Goal: Transaction & Acquisition: Purchase product/service

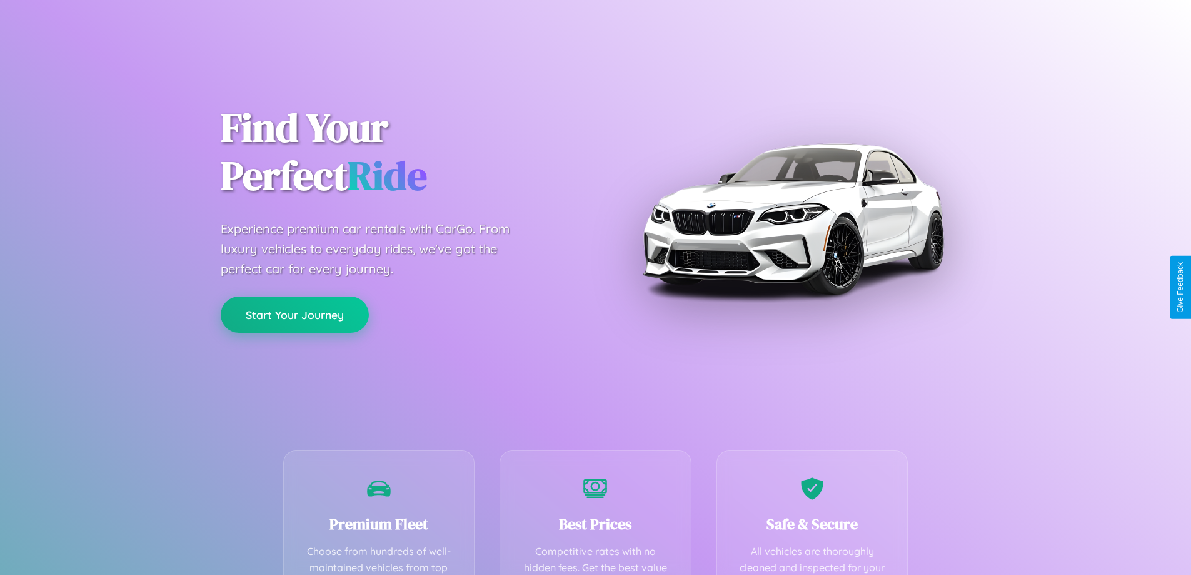
click at [294, 315] on button "Start Your Journey" at bounding box center [295, 314] width 148 height 36
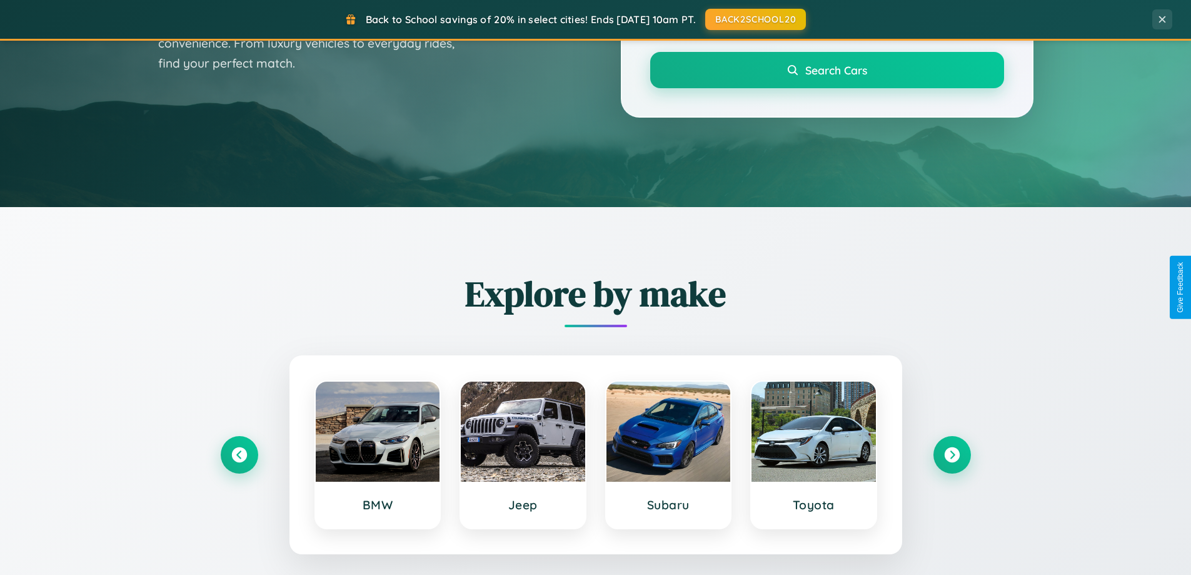
scroll to position [539, 0]
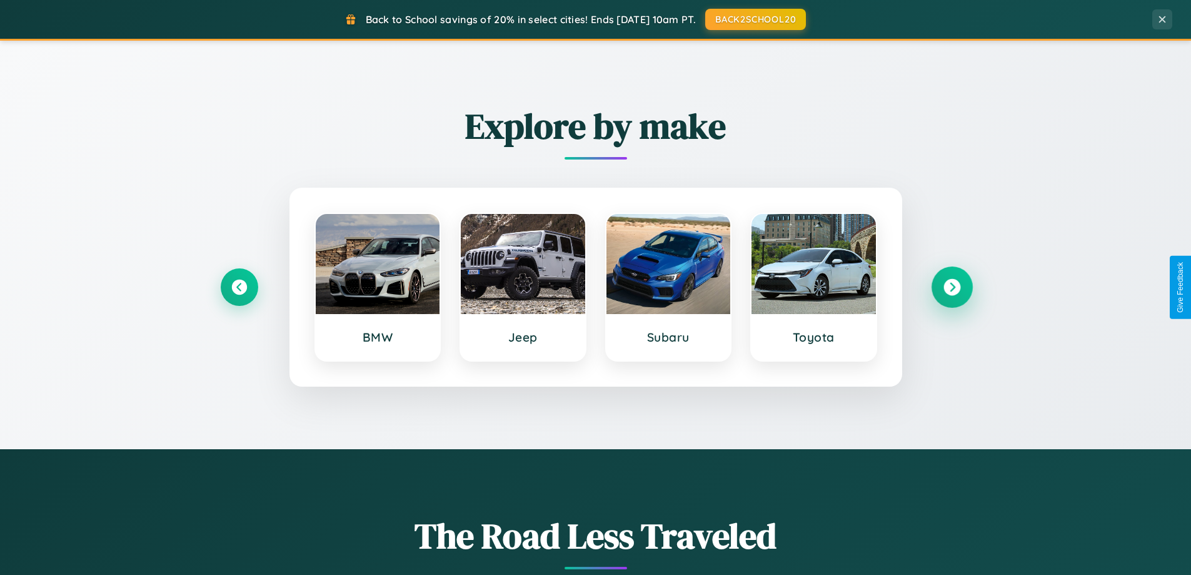
click at [952, 287] on icon at bounding box center [951, 287] width 17 height 17
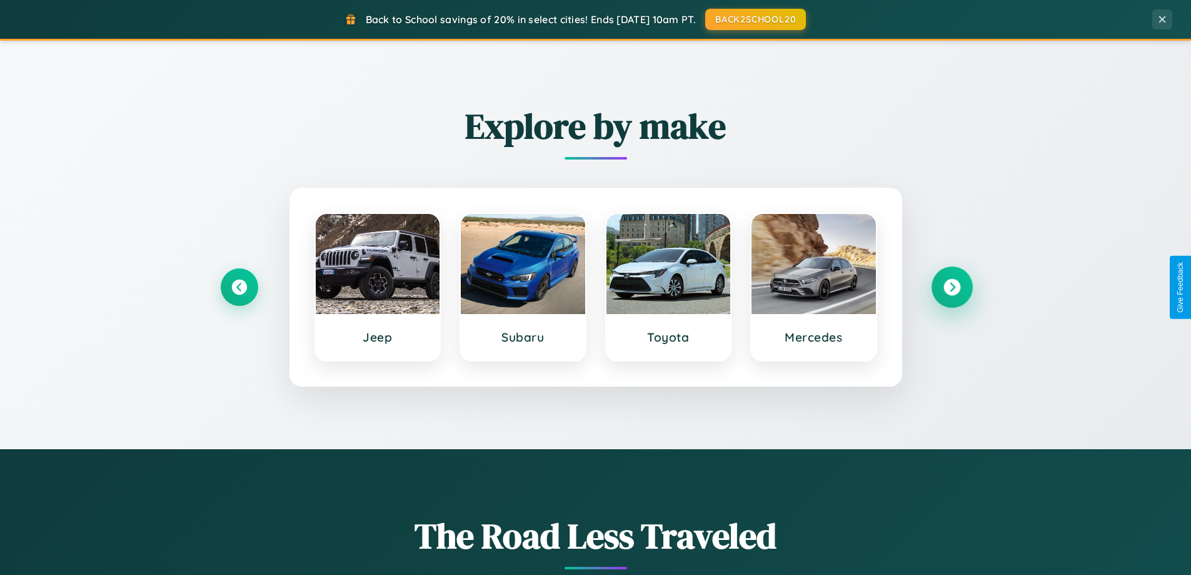
click at [952, 287] on icon at bounding box center [951, 287] width 17 height 17
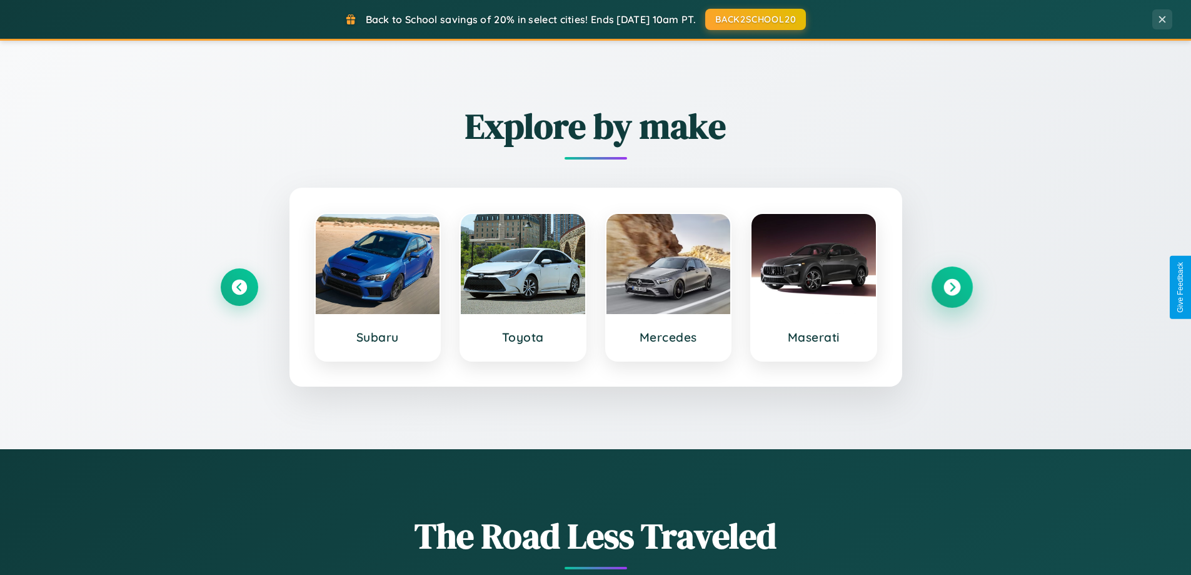
click at [952, 287] on icon at bounding box center [951, 287] width 17 height 17
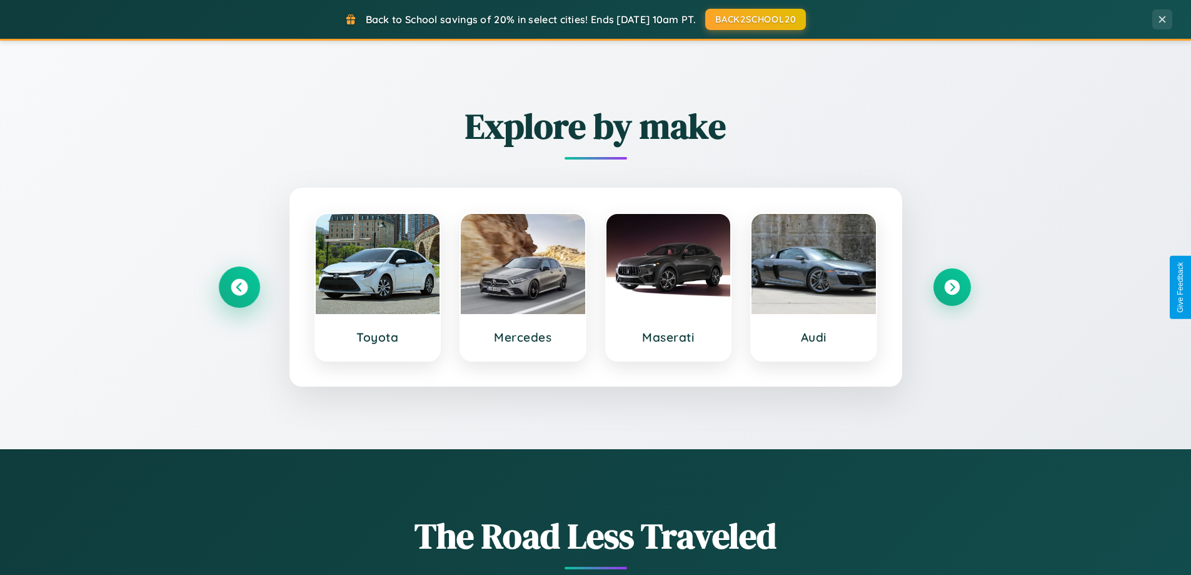
click at [239, 287] on icon at bounding box center [239, 287] width 17 height 17
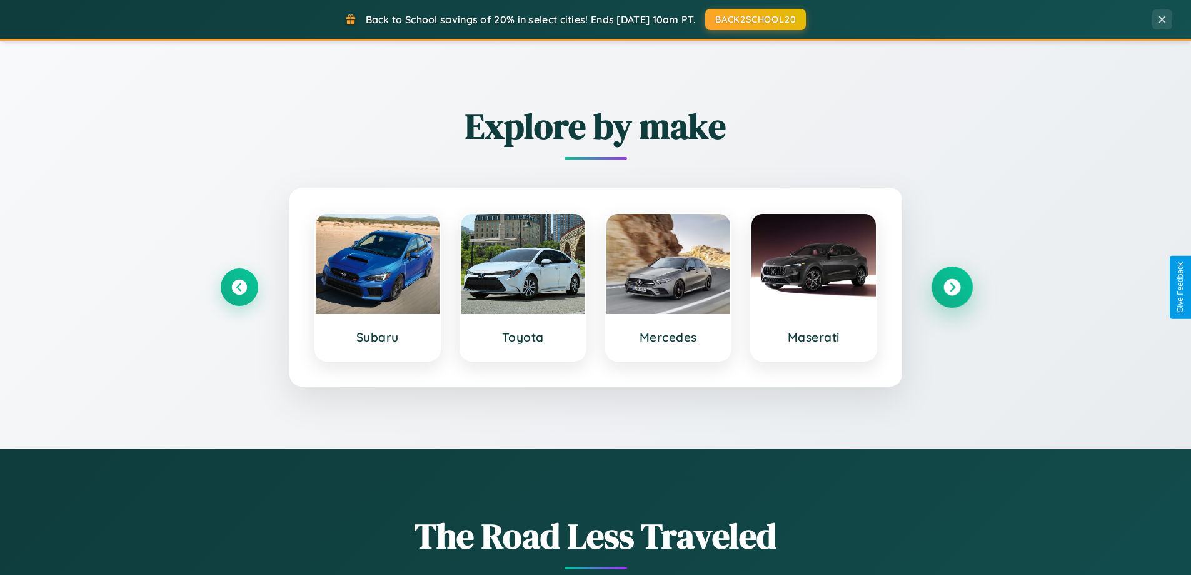
click at [952, 287] on icon at bounding box center [951, 287] width 17 height 17
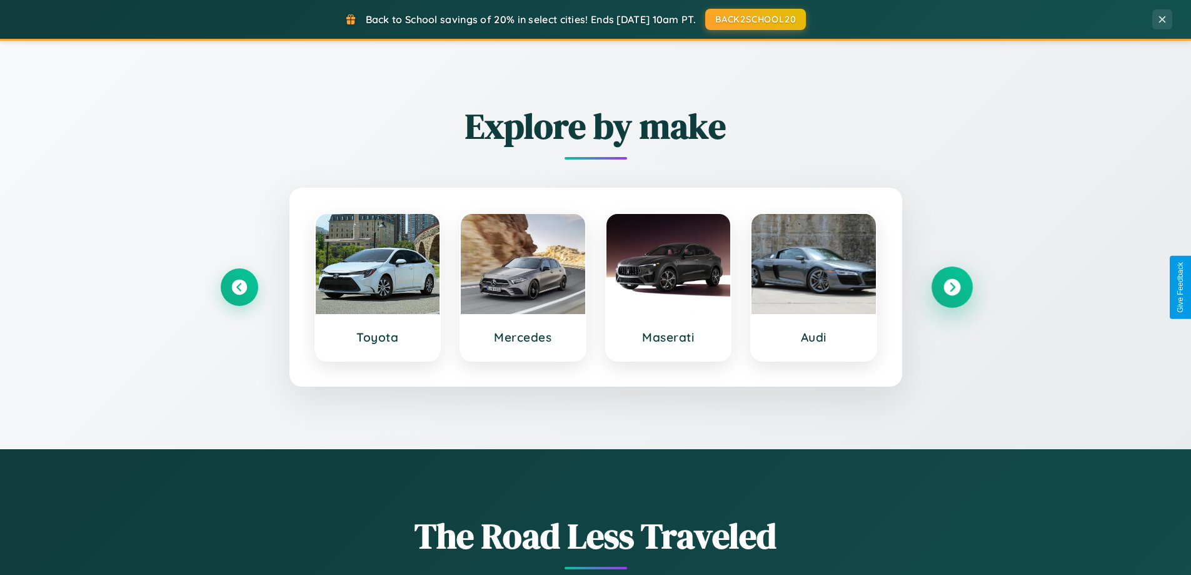
scroll to position [860, 0]
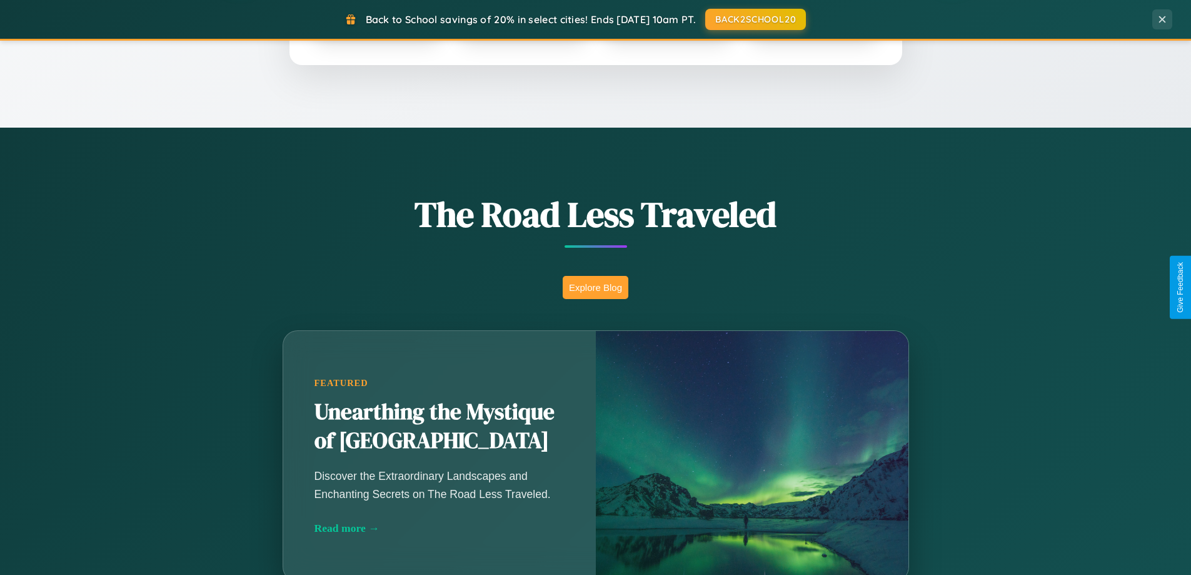
click at [595, 287] on button "Explore Blog" at bounding box center [596, 287] width 66 height 23
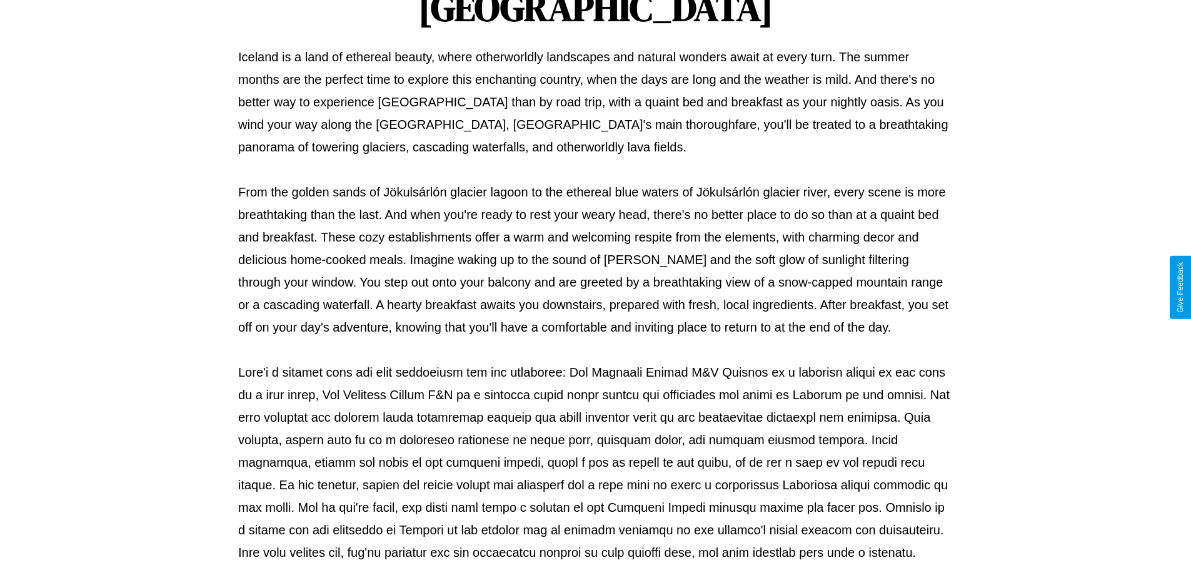
scroll to position [404, 0]
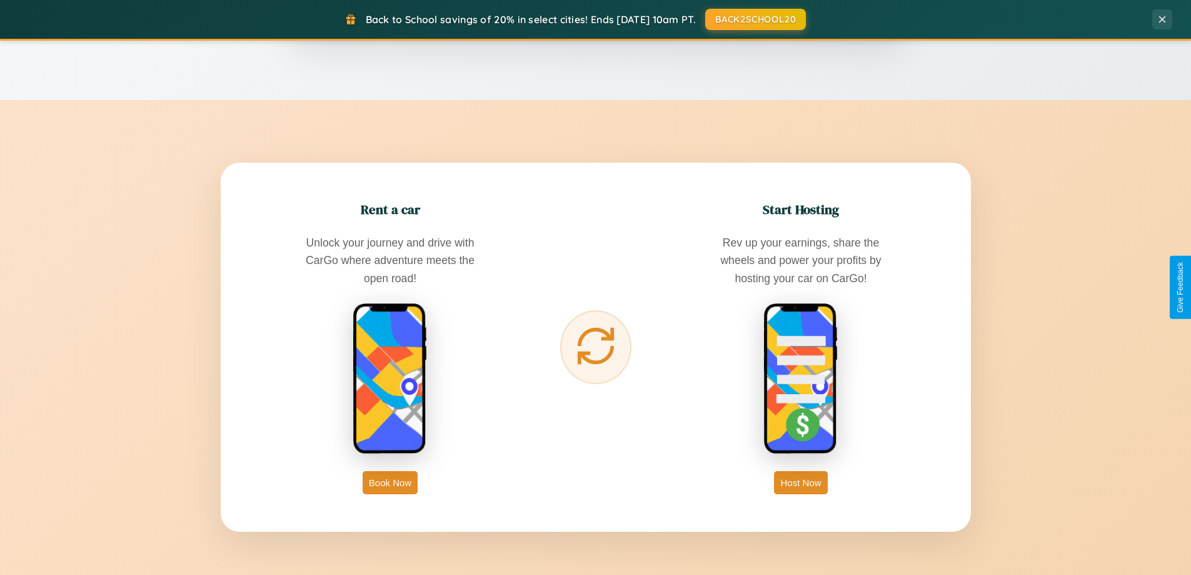
scroll to position [2009, 0]
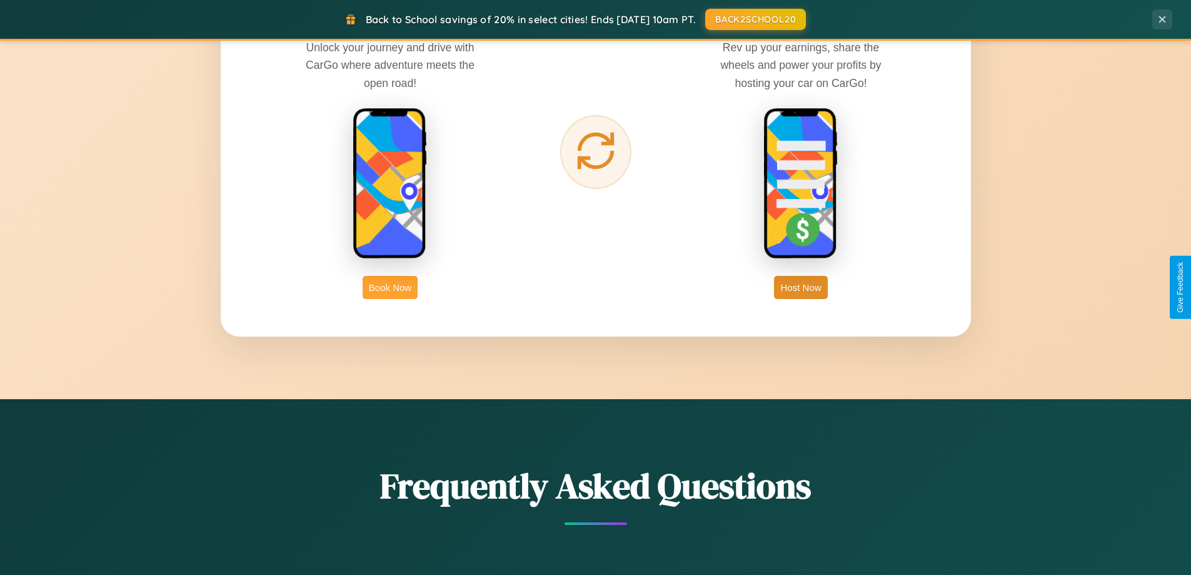
click at [390, 287] on button "Book Now" at bounding box center [390, 287] width 55 height 23
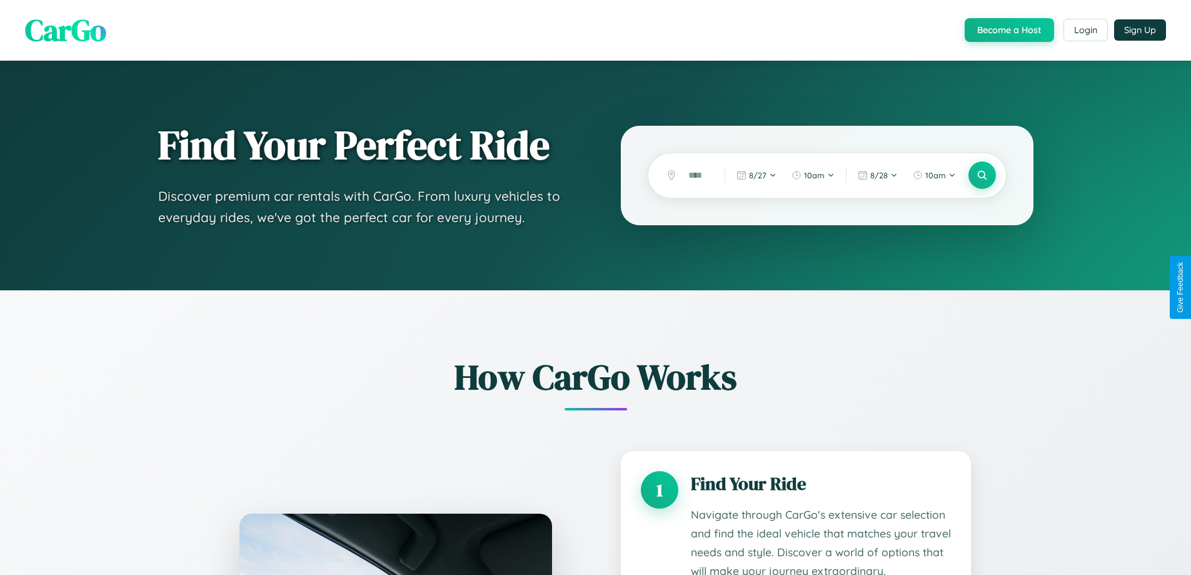
scroll to position [1042, 0]
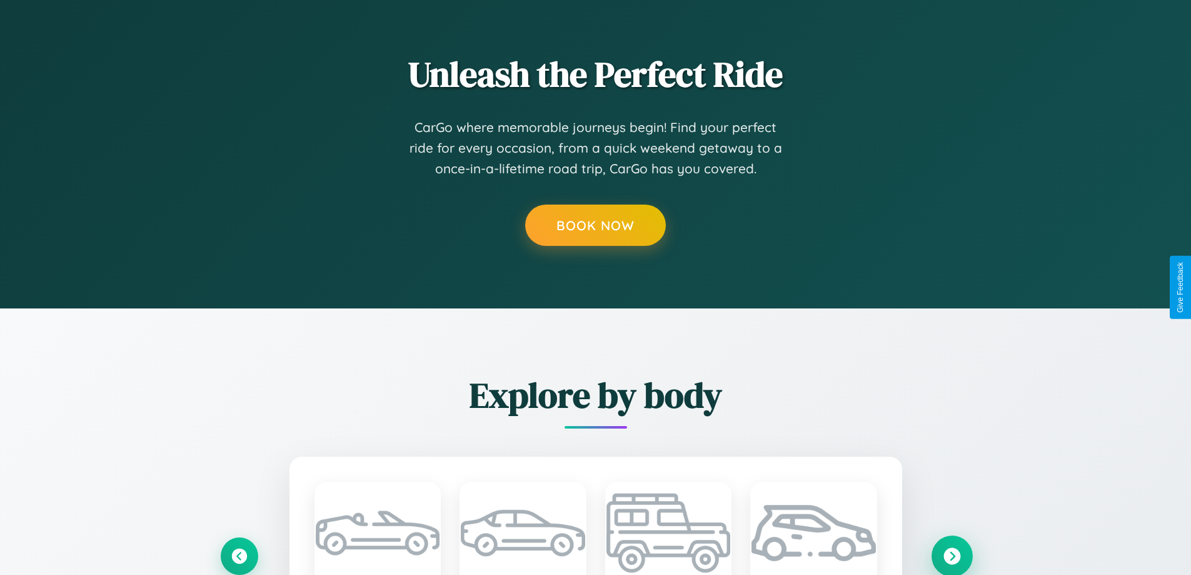
click at [952, 555] on icon at bounding box center [951, 555] width 17 height 17
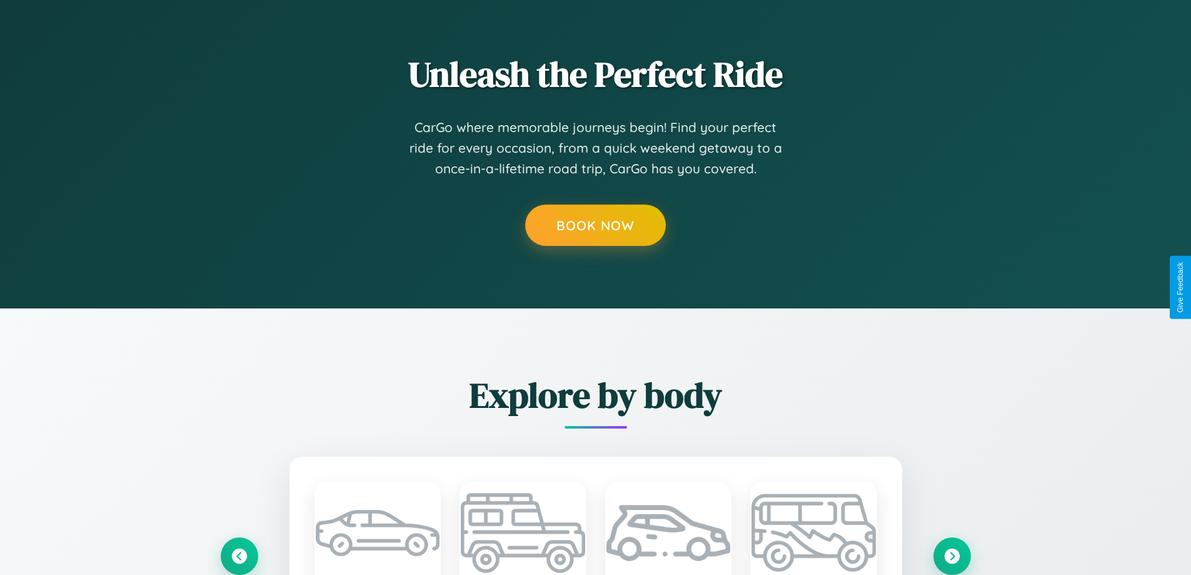
scroll to position [0, 0]
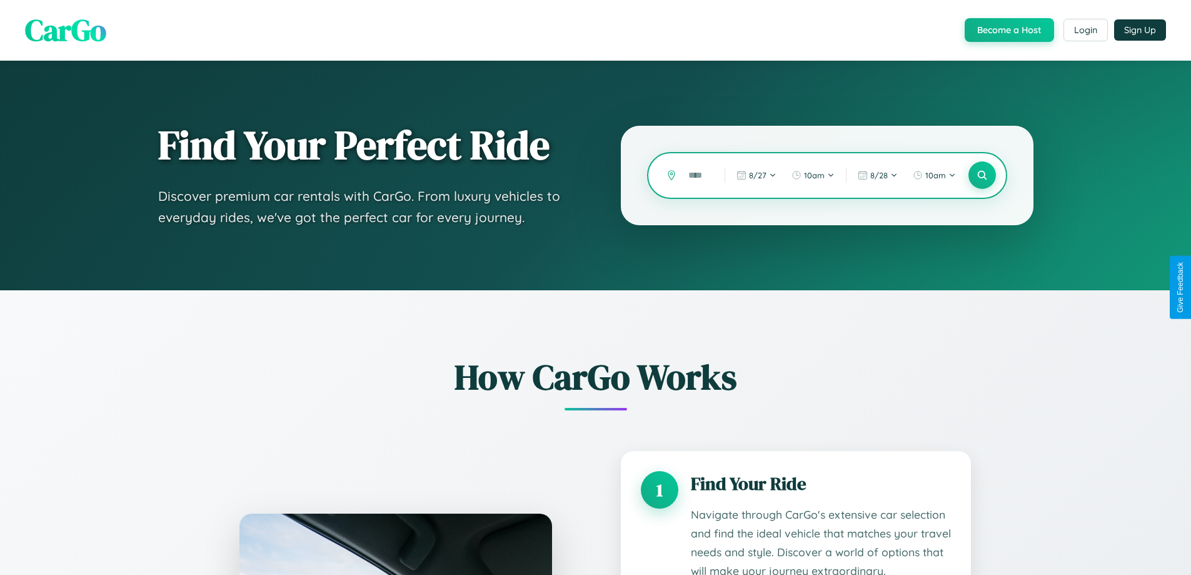
click at [697, 175] on input "text" at bounding box center [697, 175] width 30 height 22
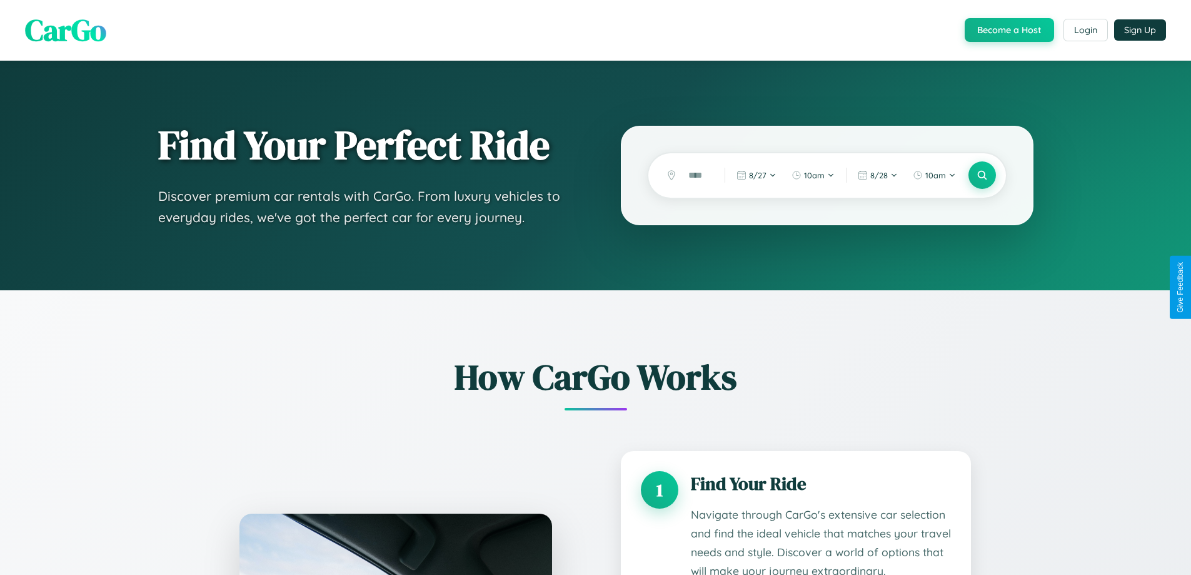
scroll to position [1042, 0]
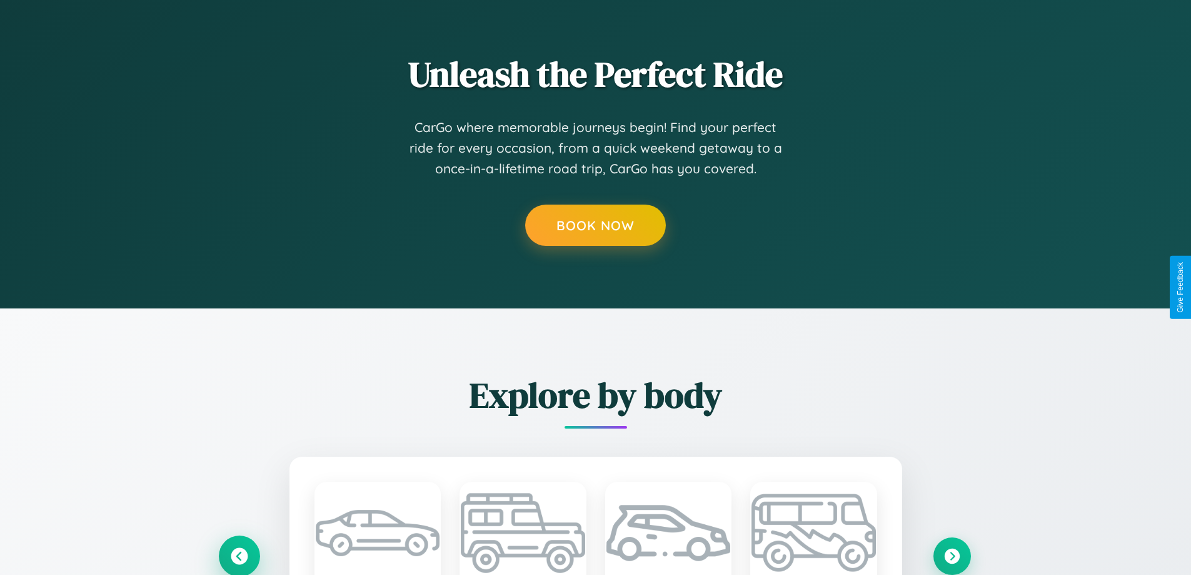
click at [239, 555] on icon at bounding box center [239, 555] width 17 height 17
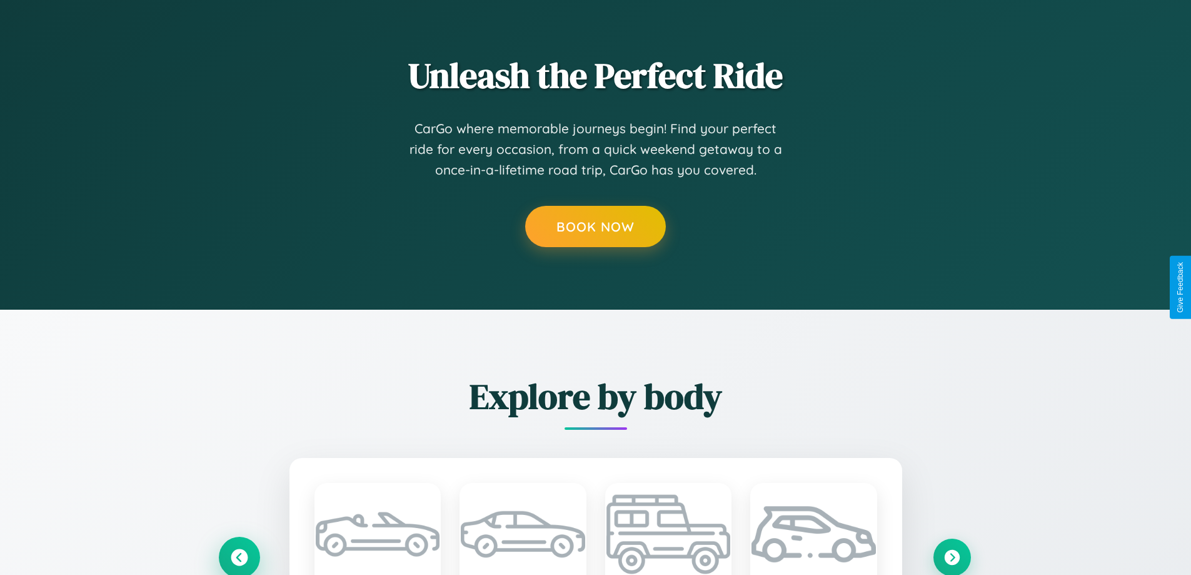
scroll to position [0, 3]
click at [239, 556] on icon at bounding box center [239, 556] width 17 height 17
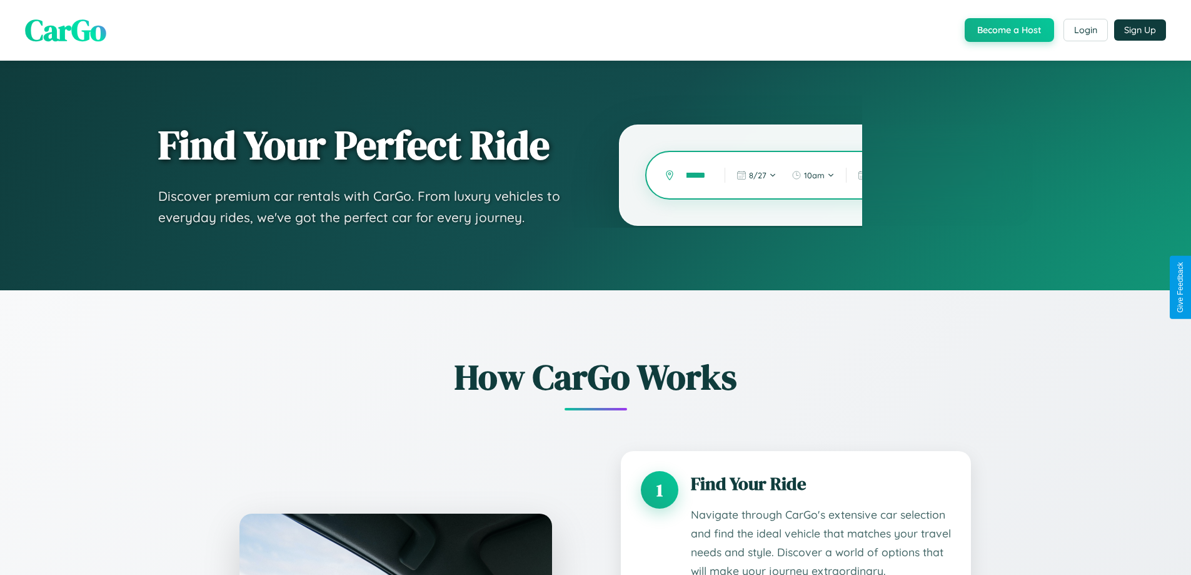
scroll to position [0, 11]
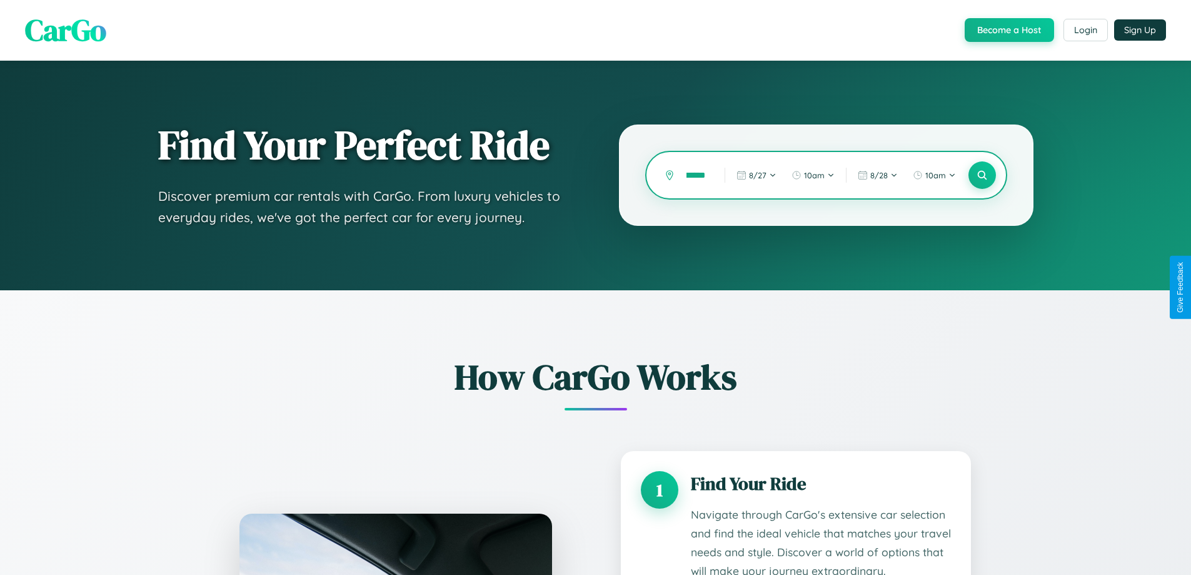
type input "******"
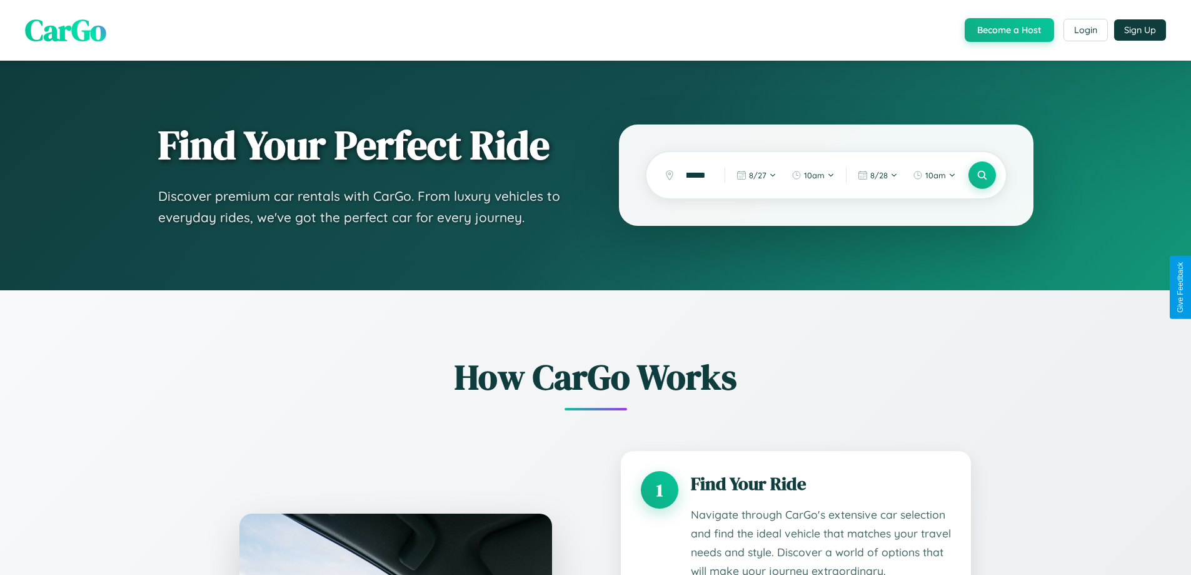
scroll to position [0, 0]
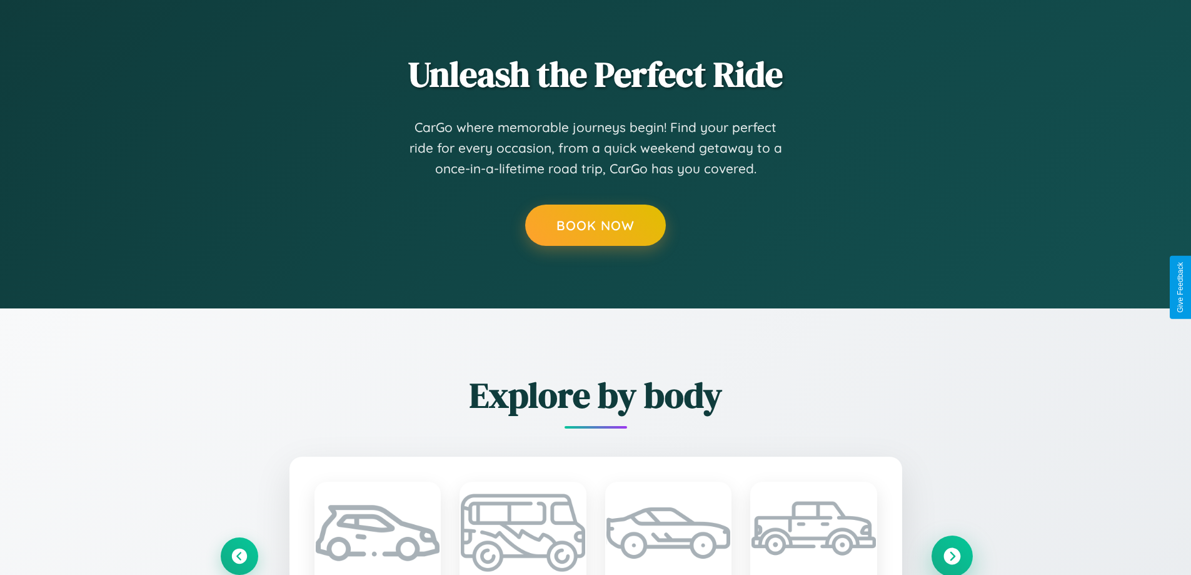
click at [952, 555] on icon at bounding box center [951, 555] width 17 height 17
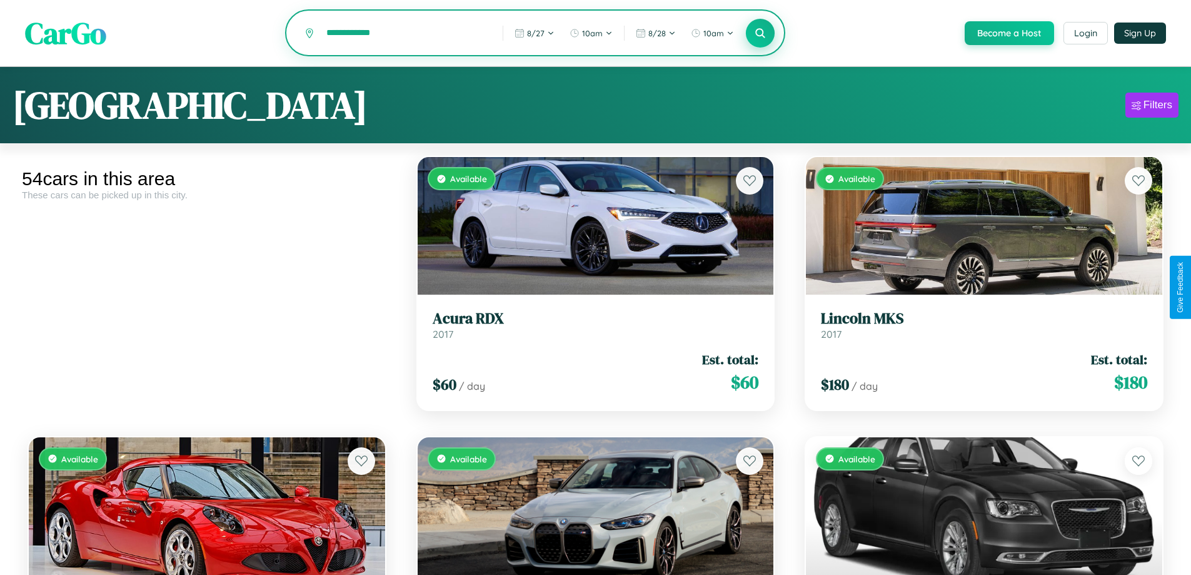
type input "**********"
click at [760, 34] on icon at bounding box center [761, 33] width 12 height 12
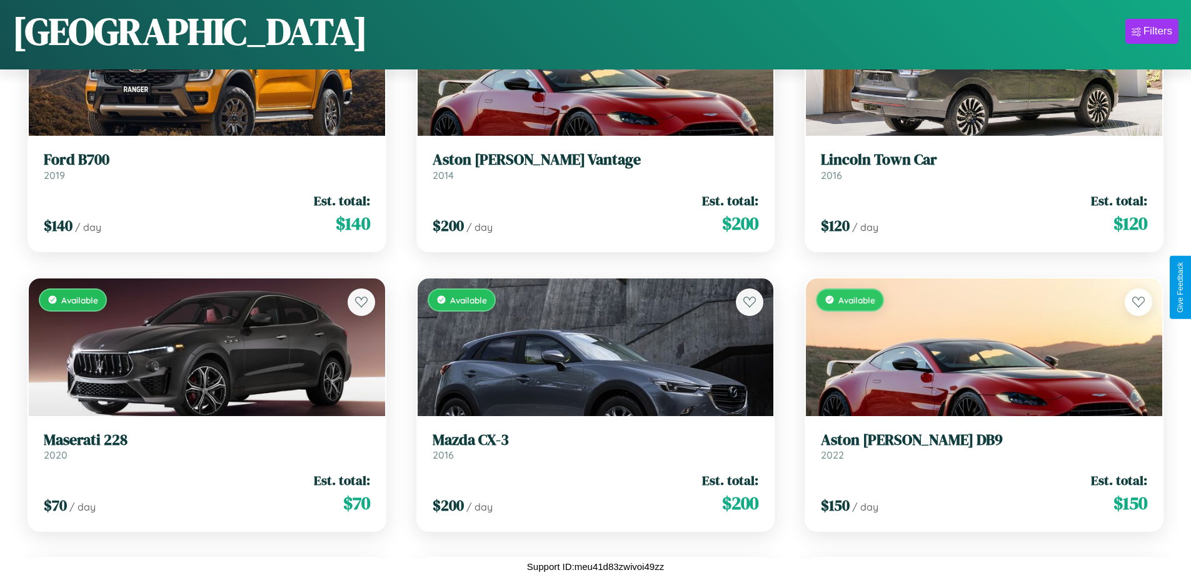
scroll to position [1575, 0]
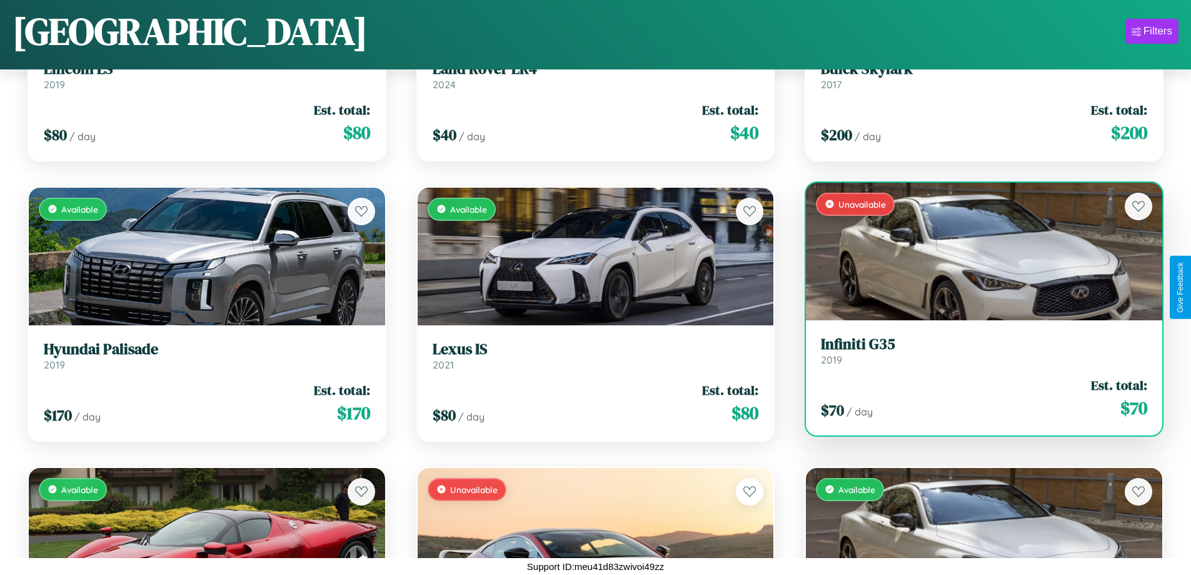
click at [976, 350] on h3 "Infiniti G35" at bounding box center [984, 344] width 326 height 18
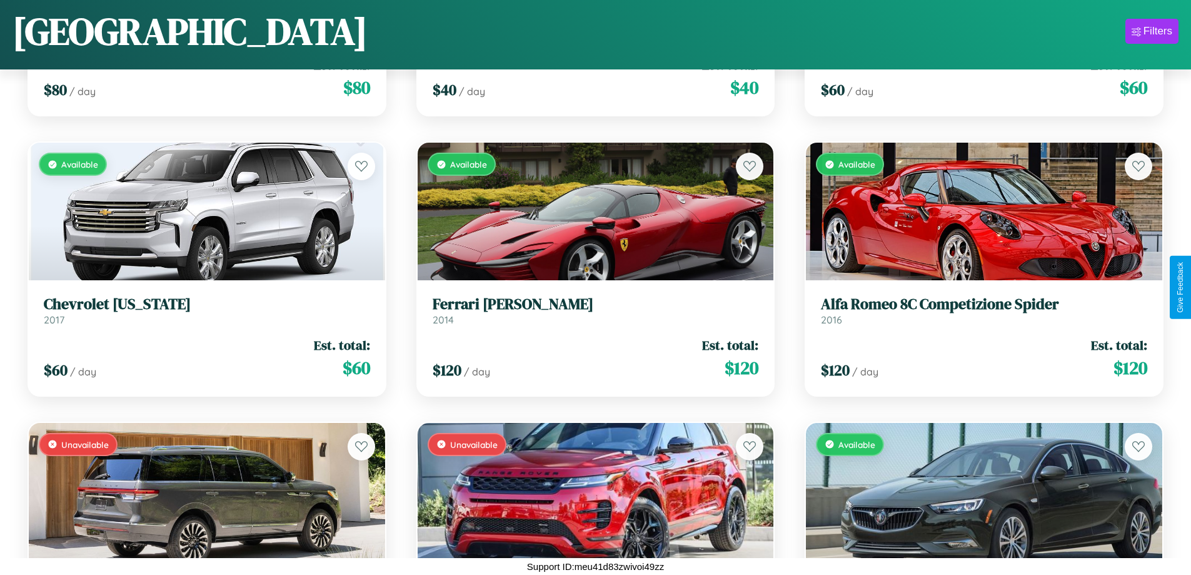
scroll to position [1016, 0]
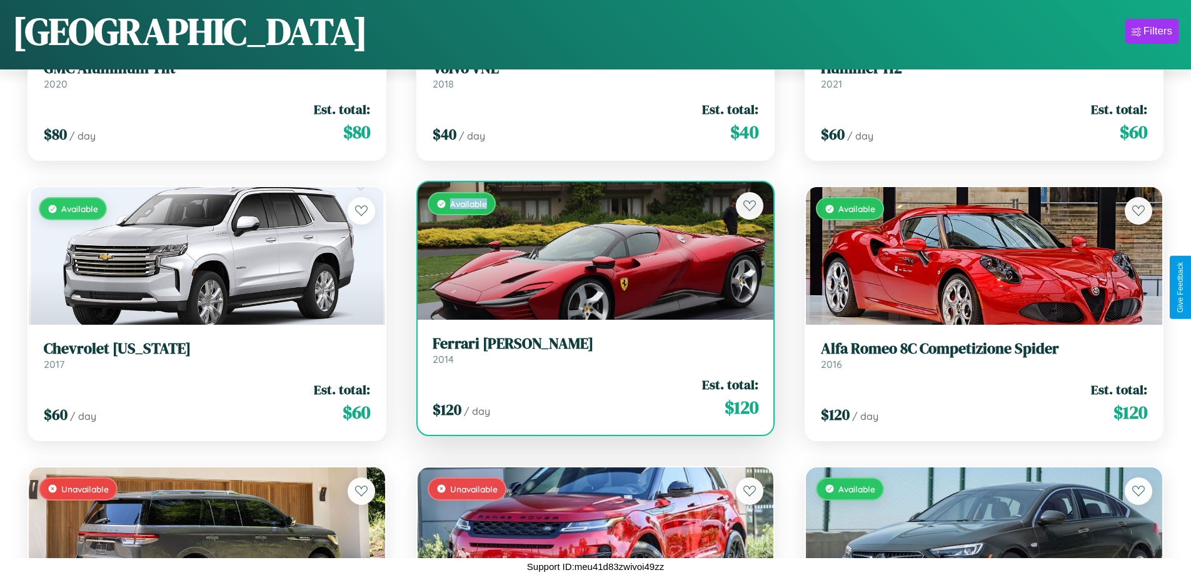
click at [590, 251] on div "Available" at bounding box center [596, 251] width 356 height 138
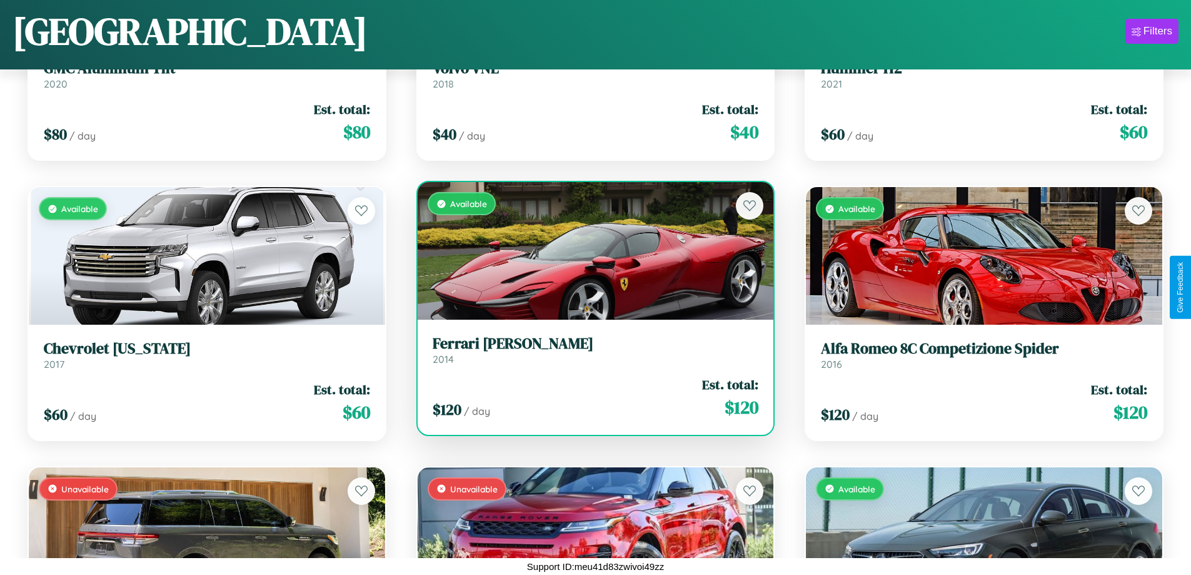
click at [590, 251] on div "Available" at bounding box center [596, 251] width 356 height 138
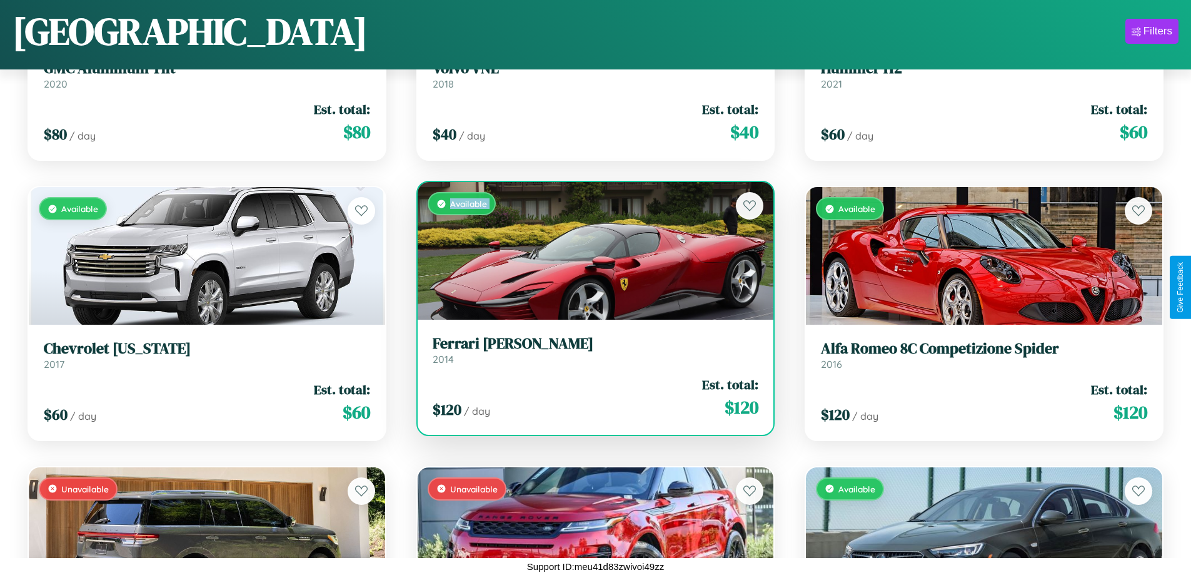
click at [590, 251] on div "Available" at bounding box center [596, 251] width 356 height 138
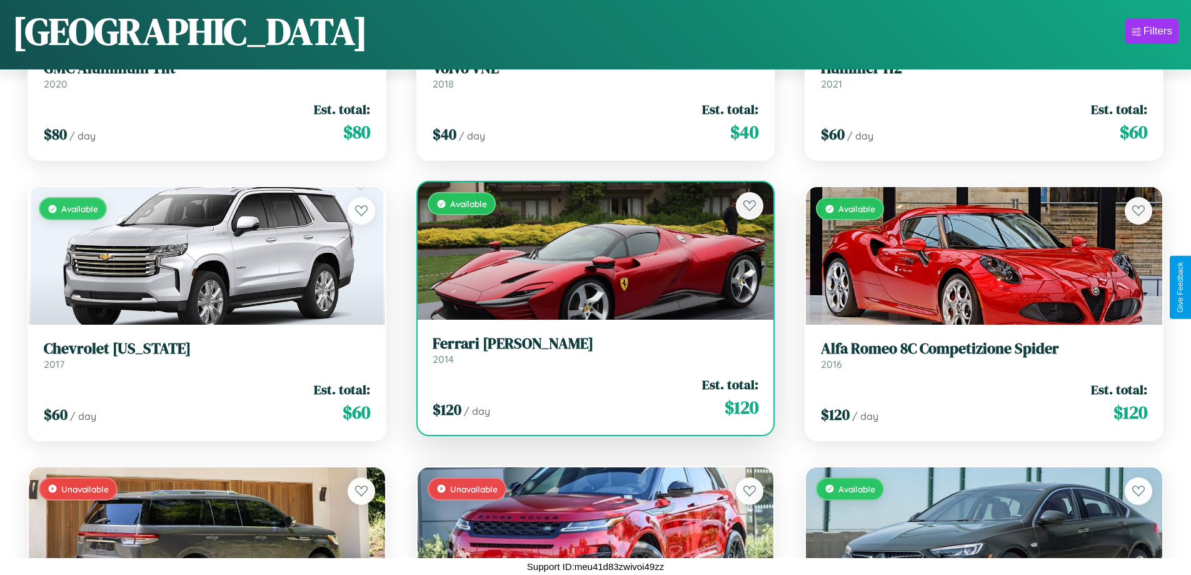
click at [590, 251] on div "Available" at bounding box center [596, 251] width 356 height 138
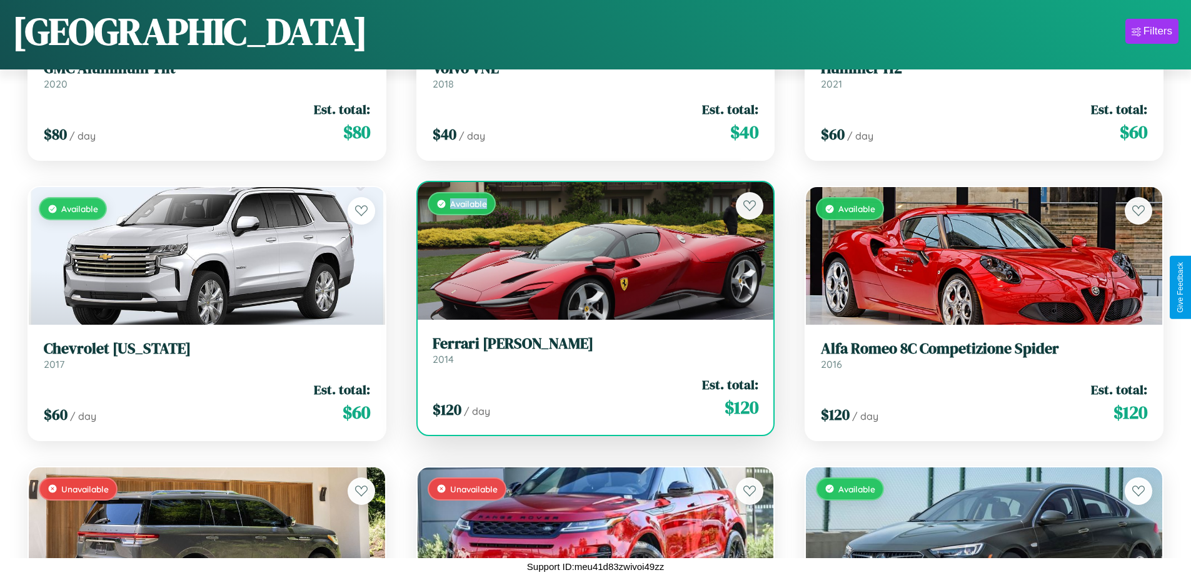
click at [590, 251] on div "Available" at bounding box center [596, 251] width 356 height 138
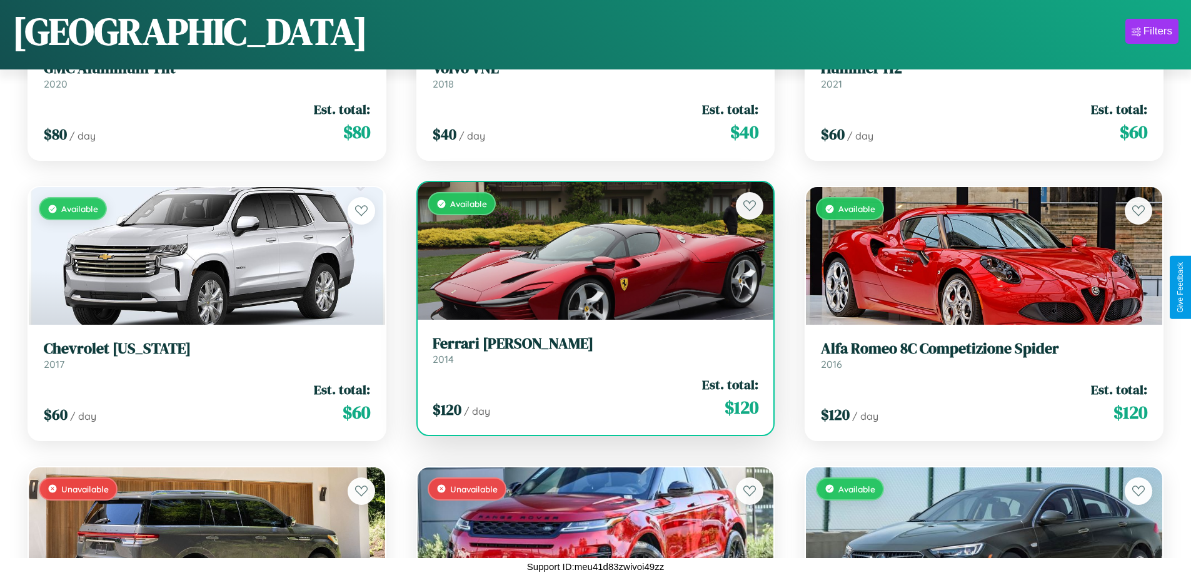
click at [590, 349] on h3 "Ferrari Enzo" at bounding box center [596, 343] width 326 height 18
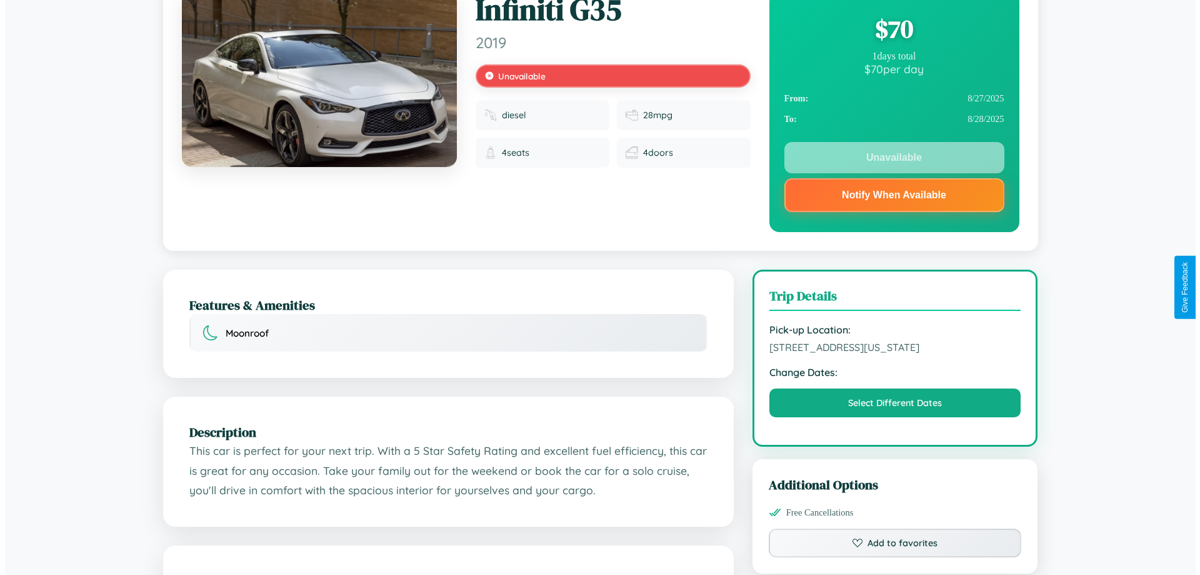
scroll to position [376, 0]
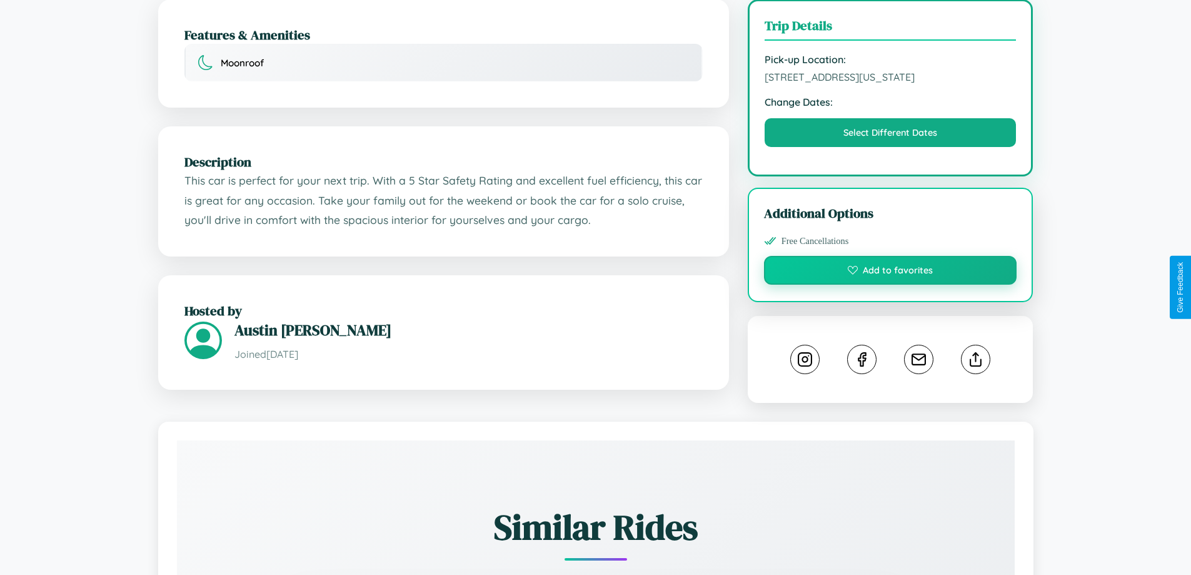
click at [890, 284] on button "Add to favorites" at bounding box center [890, 270] width 253 height 29
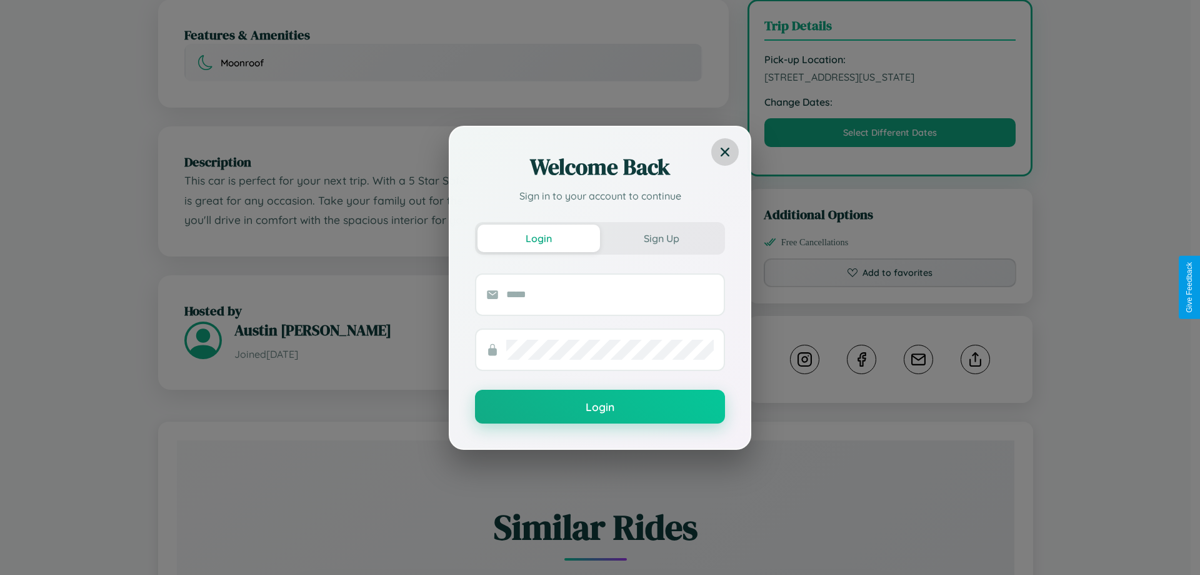
click at [725, 151] on icon at bounding box center [725, 151] width 9 height 9
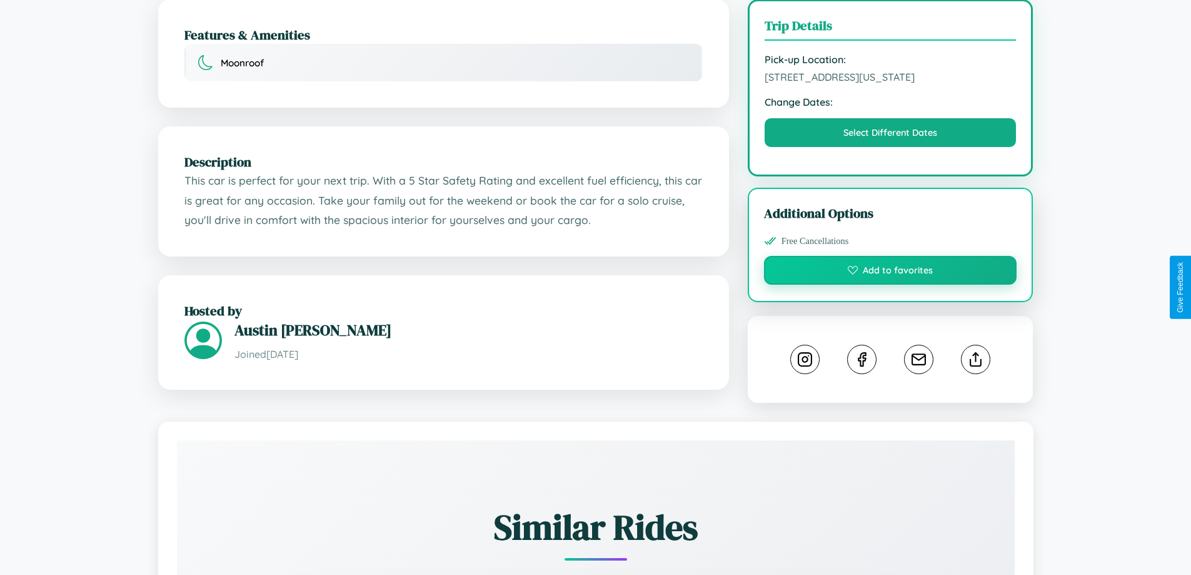
click at [890, 284] on button "Add to favorites" at bounding box center [890, 270] width 253 height 29
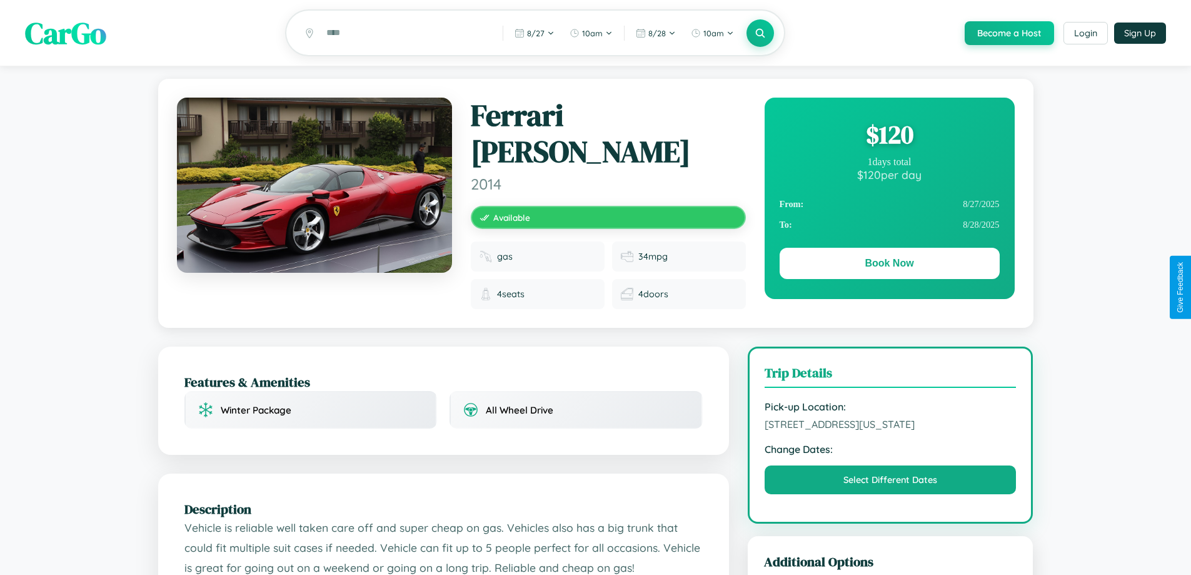
scroll to position [708, 0]
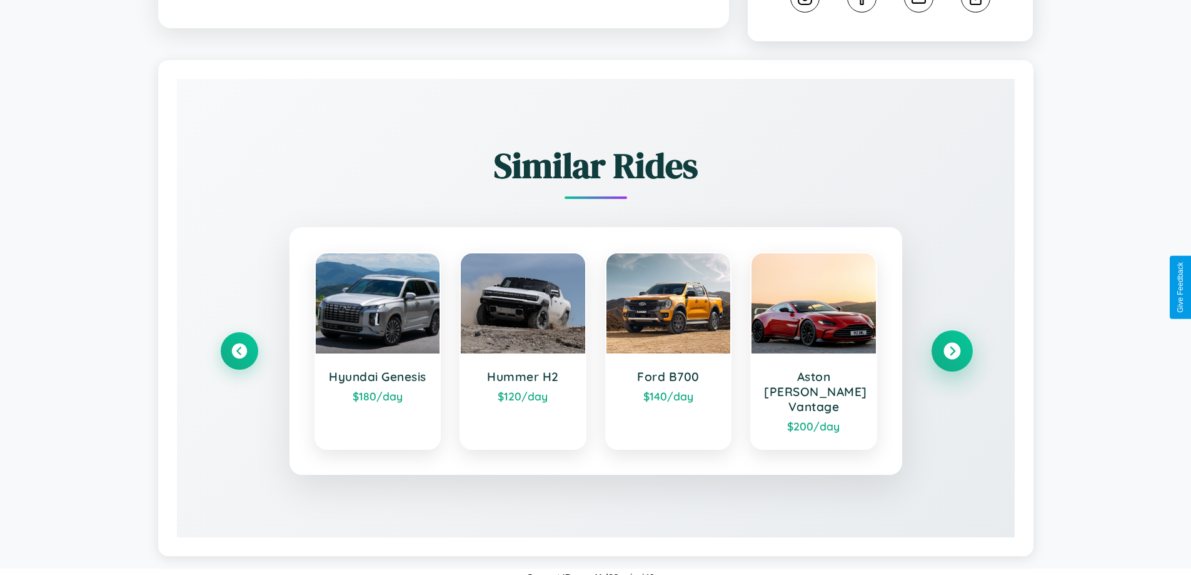
click at [952, 348] on icon at bounding box center [951, 351] width 17 height 17
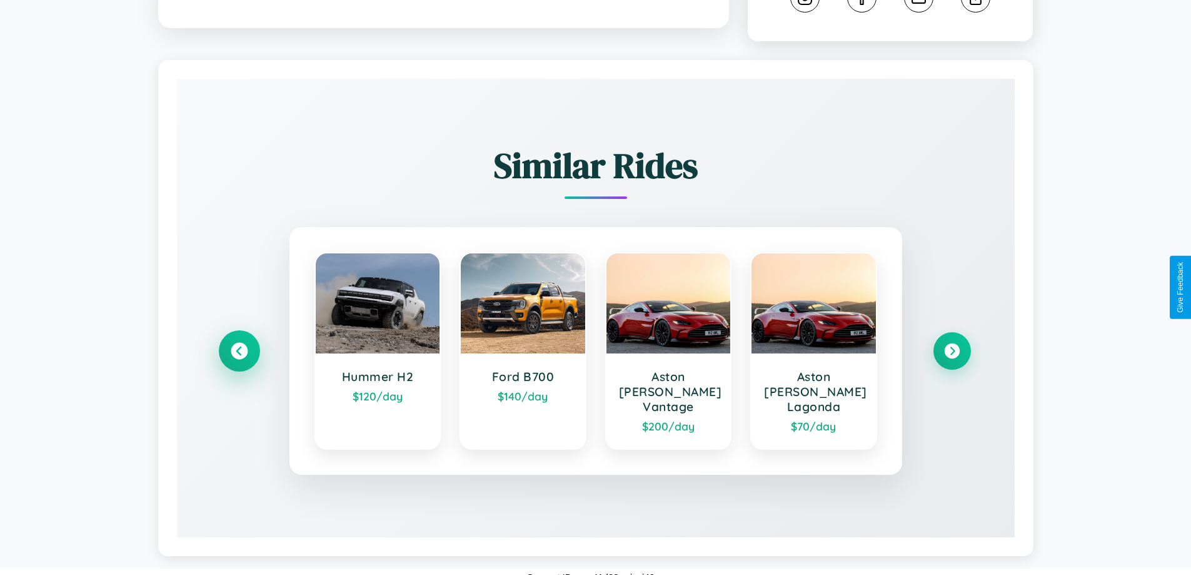
click at [239, 348] on icon at bounding box center [239, 351] width 17 height 17
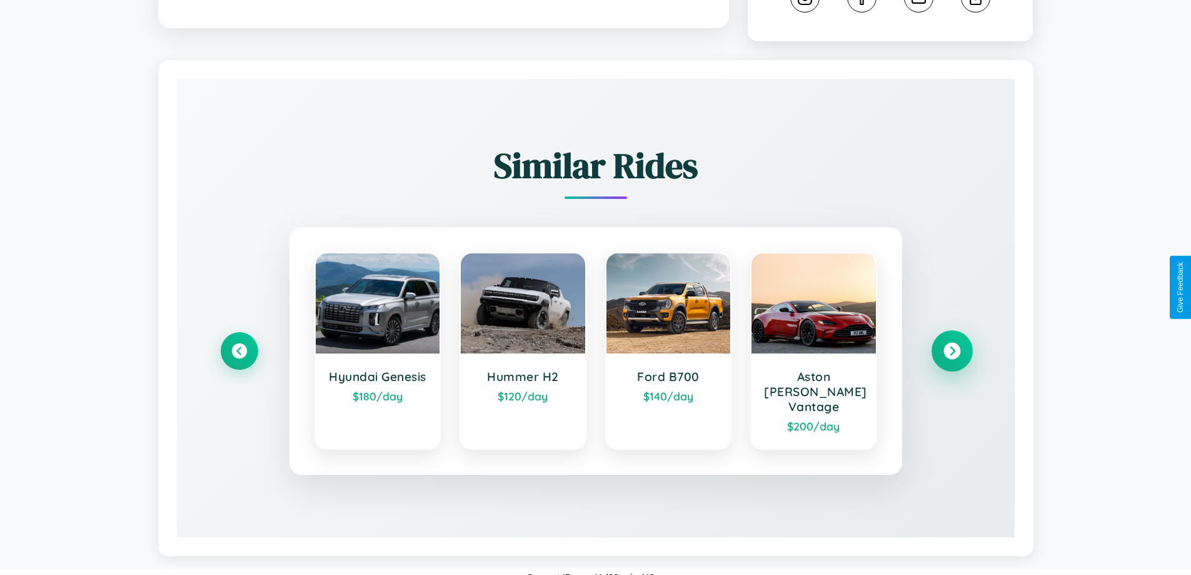
click at [952, 348] on icon at bounding box center [951, 351] width 17 height 17
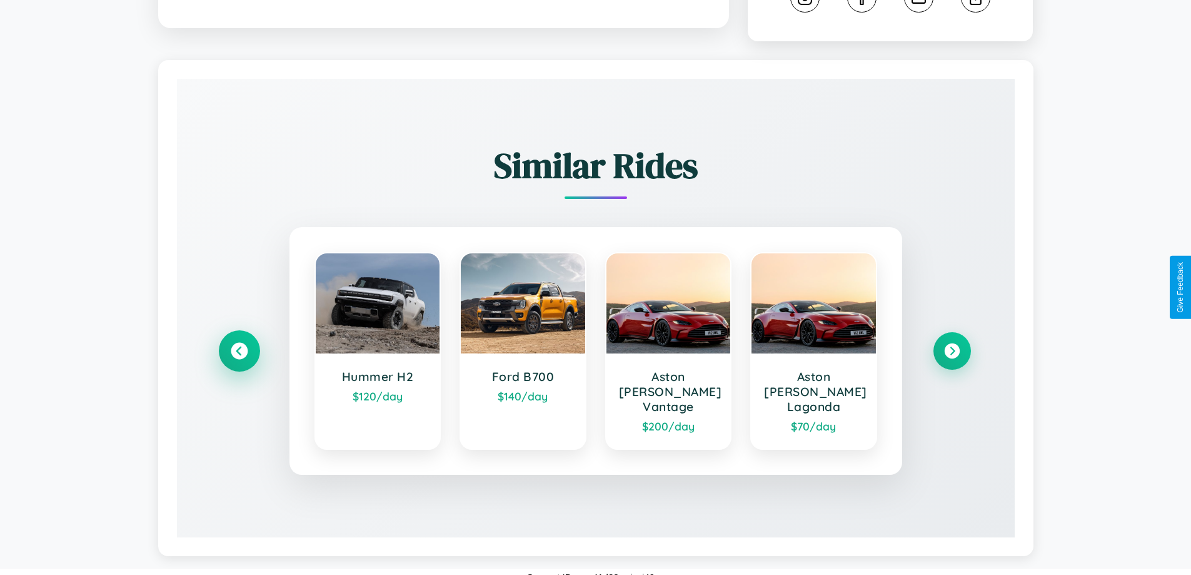
click at [239, 348] on icon at bounding box center [239, 351] width 17 height 17
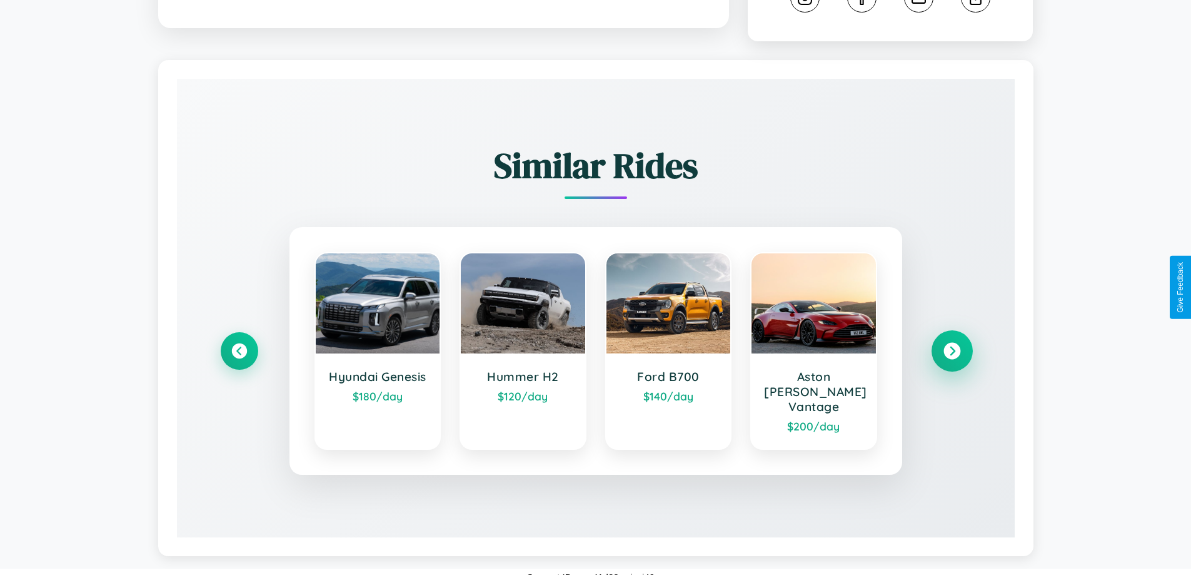
click at [952, 348] on icon at bounding box center [951, 351] width 17 height 17
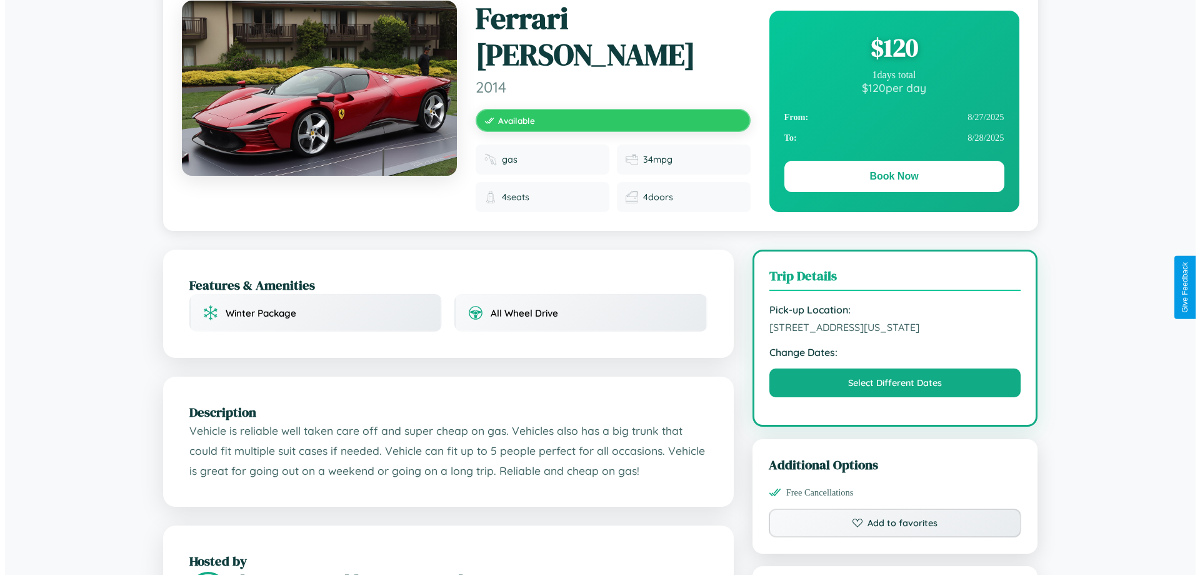
scroll to position [0, 0]
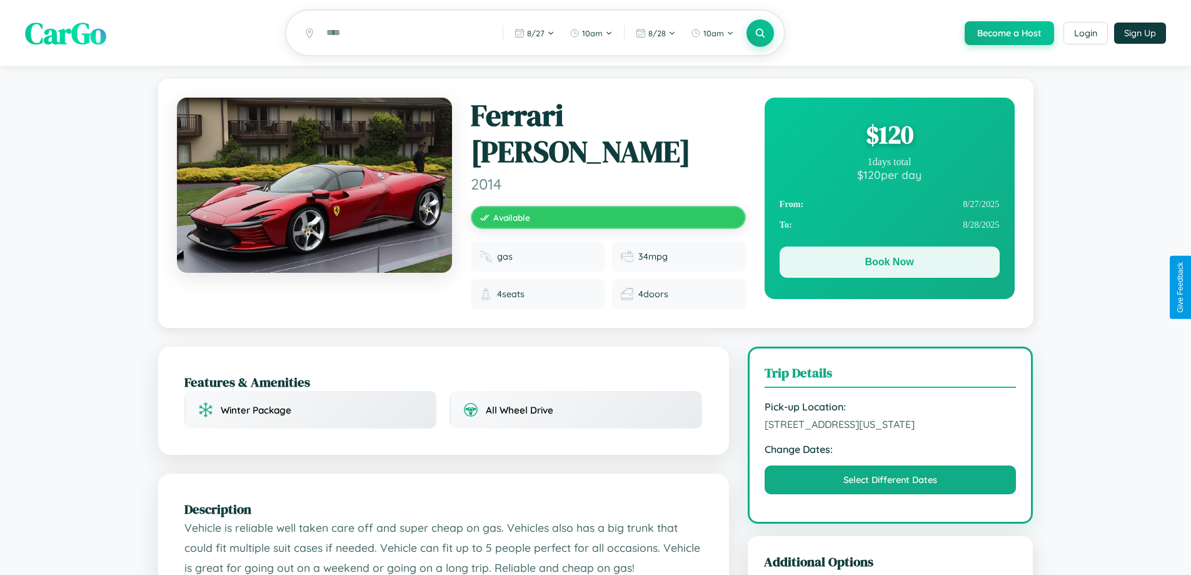
click at [889, 264] on button "Book Now" at bounding box center [890, 261] width 220 height 31
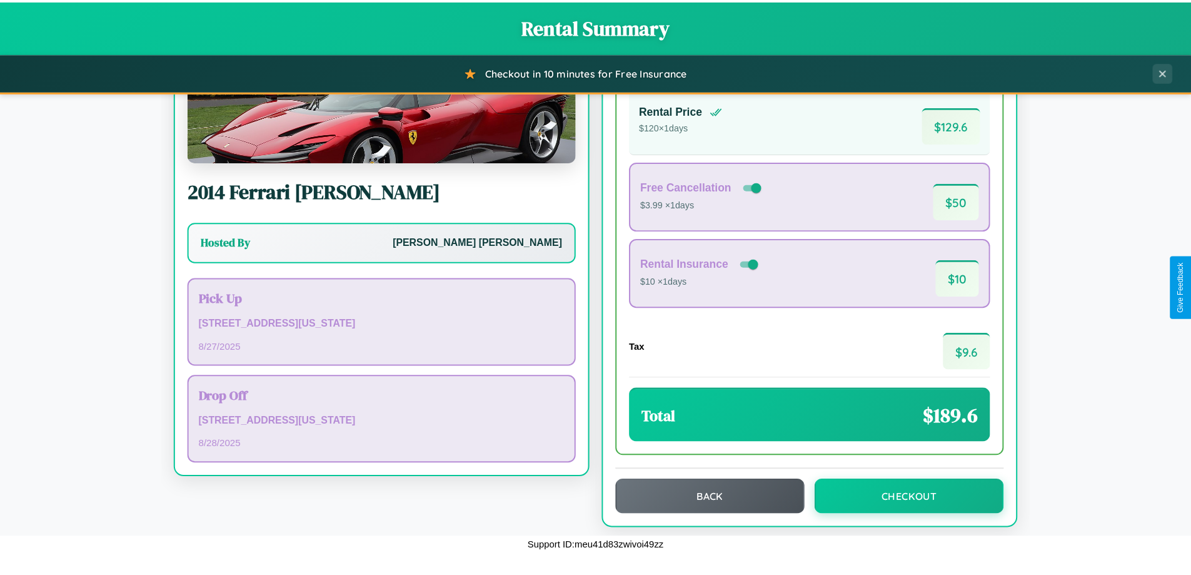
scroll to position [86, 0]
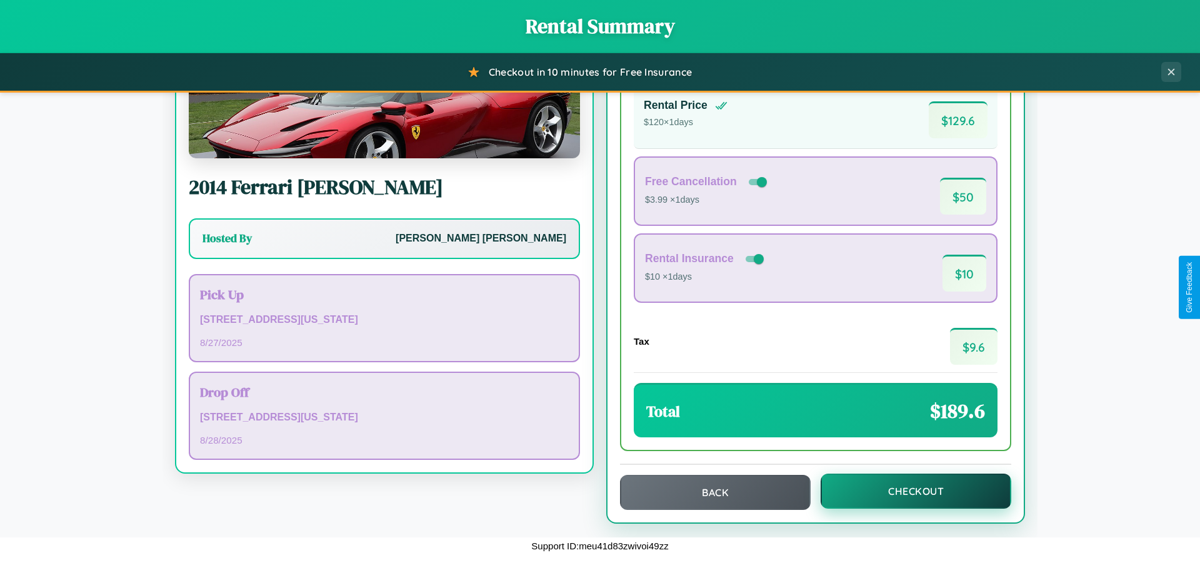
click at [908, 491] on button "Checkout" at bounding box center [916, 490] width 191 height 35
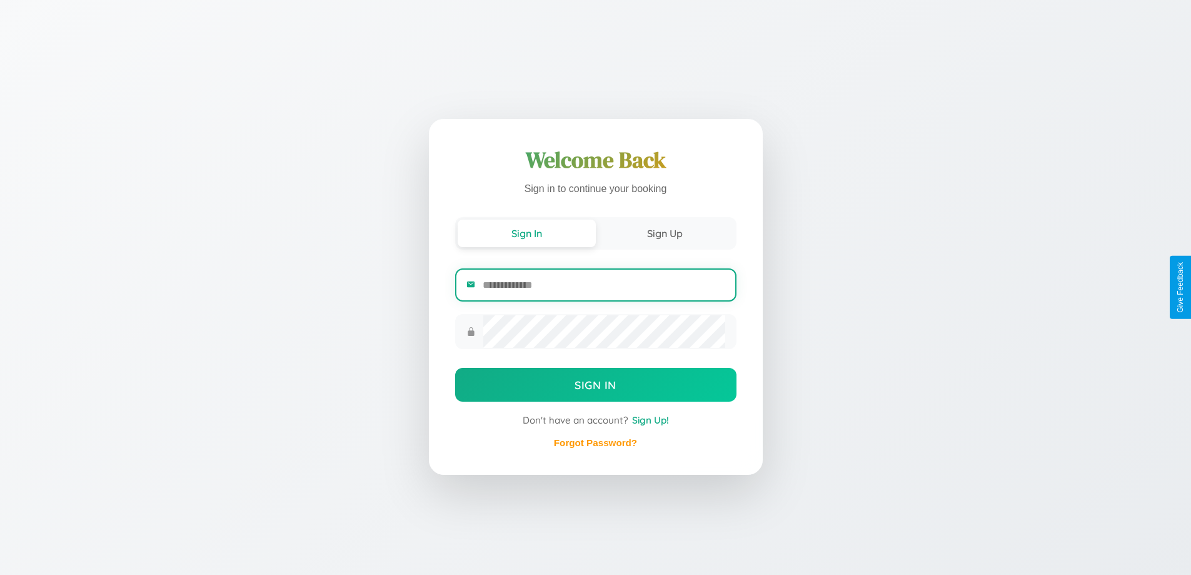
click at [603, 284] on input "email" at bounding box center [604, 284] width 242 height 31
type input "**********"
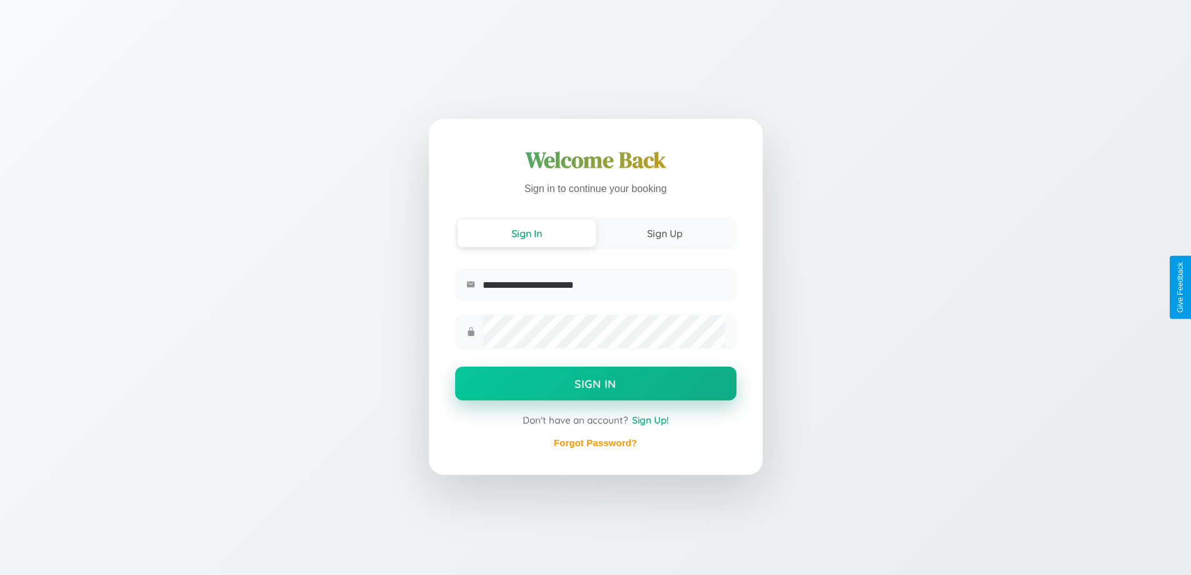
click at [595, 385] on button "Sign In" at bounding box center [595, 383] width 281 height 34
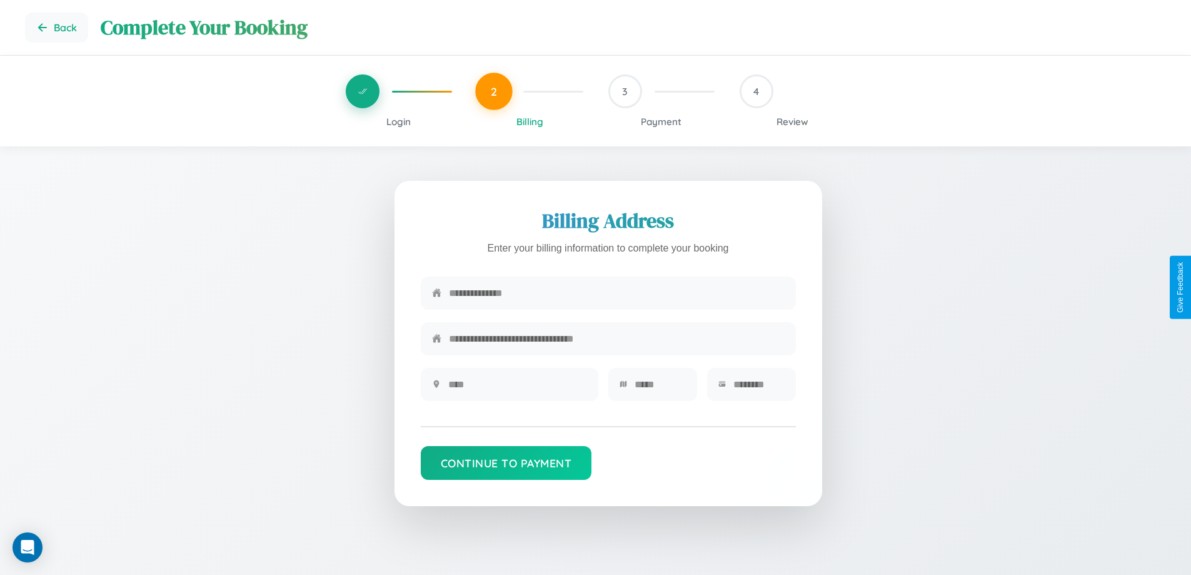
click at [616, 293] on input "text" at bounding box center [617, 293] width 336 height 31
type input "**********"
click at [517, 388] on input "text" at bounding box center [517, 384] width 139 height 31
type input "********"
click at [660, 388] on input "text" at bounding box center [660, 384] width 51 height 31
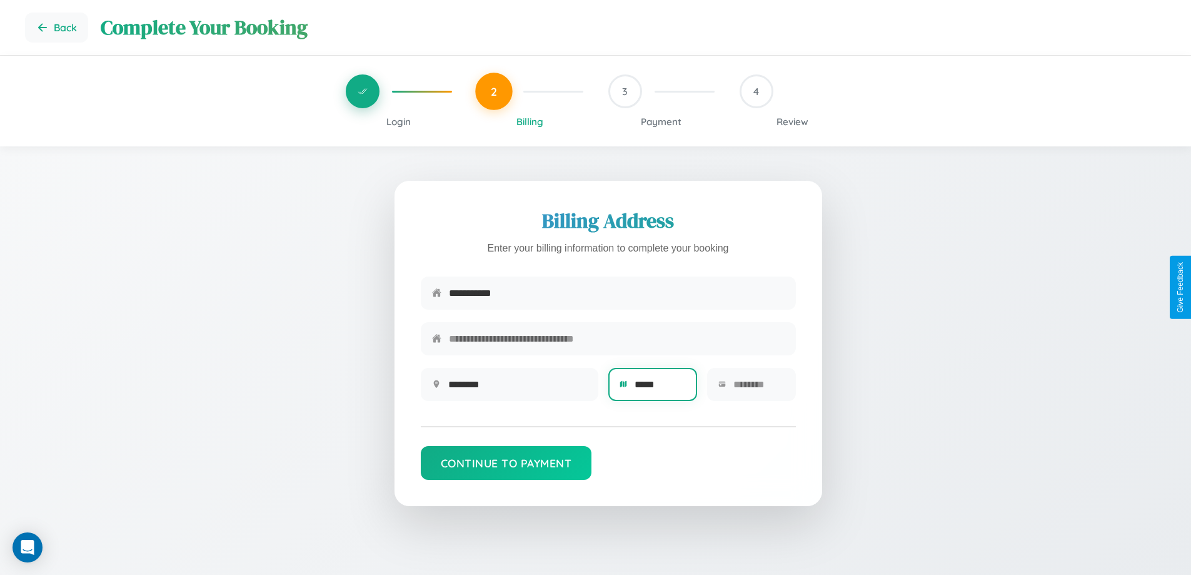
type input "*****"
click at [758, 388] on input "text" at bounding box center [758, 384] width 51 height 31
type input "*****"
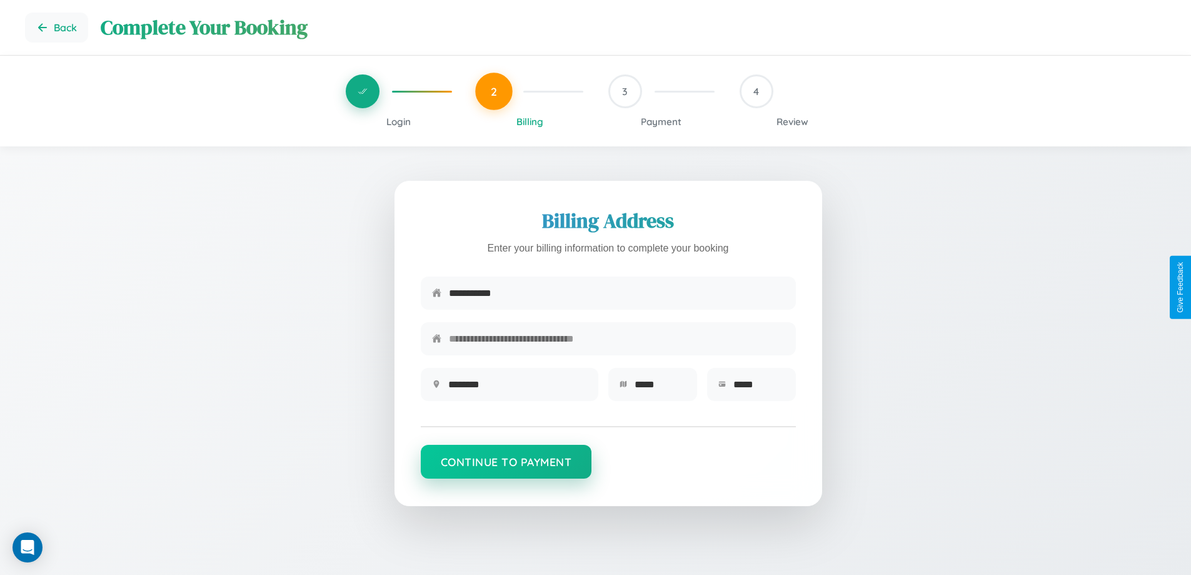
click at [506, 467] on button "Continue to Payment" at bounding box center [506, 462] width 171 height 34
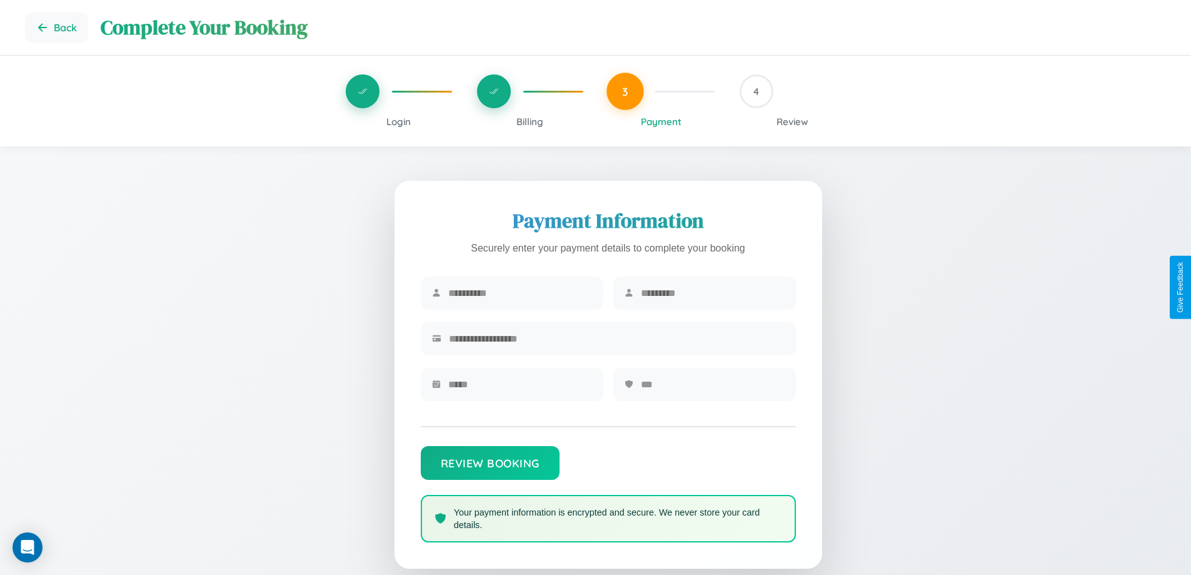
click at [520, 293] on input "text" at bounding box center [520, 293] width 144 height 31
type input "******"
click at [712, 293] on input "text" at bounding box center [713, 293] width 144 height 31
type input "******"
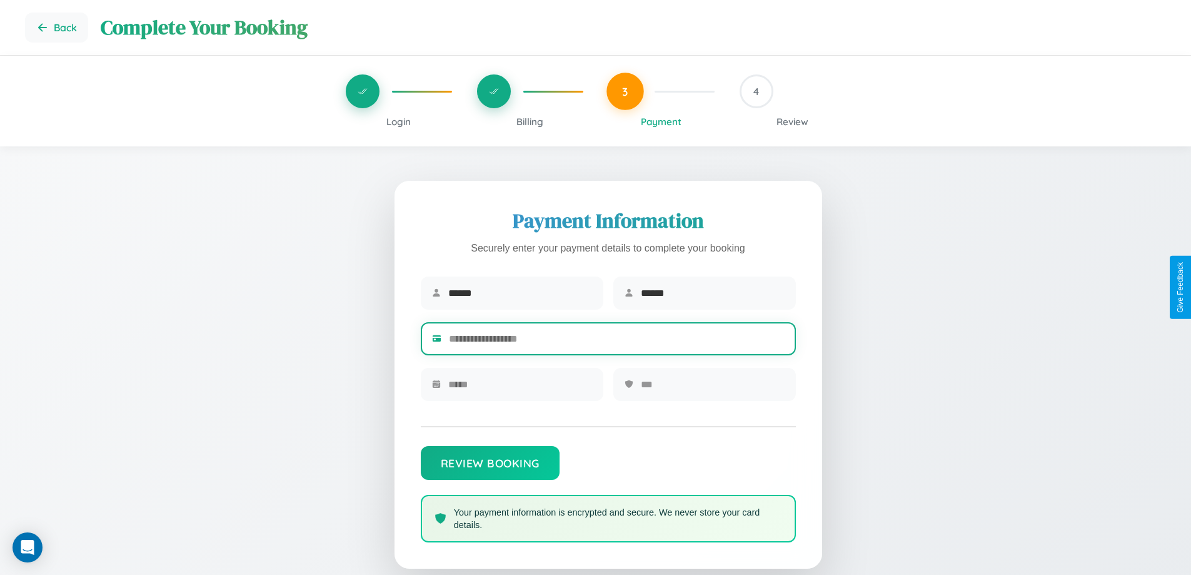
click at [616, 341] on input "text" at bounding box center [617, 338] width 336 height 31
type input "**********"
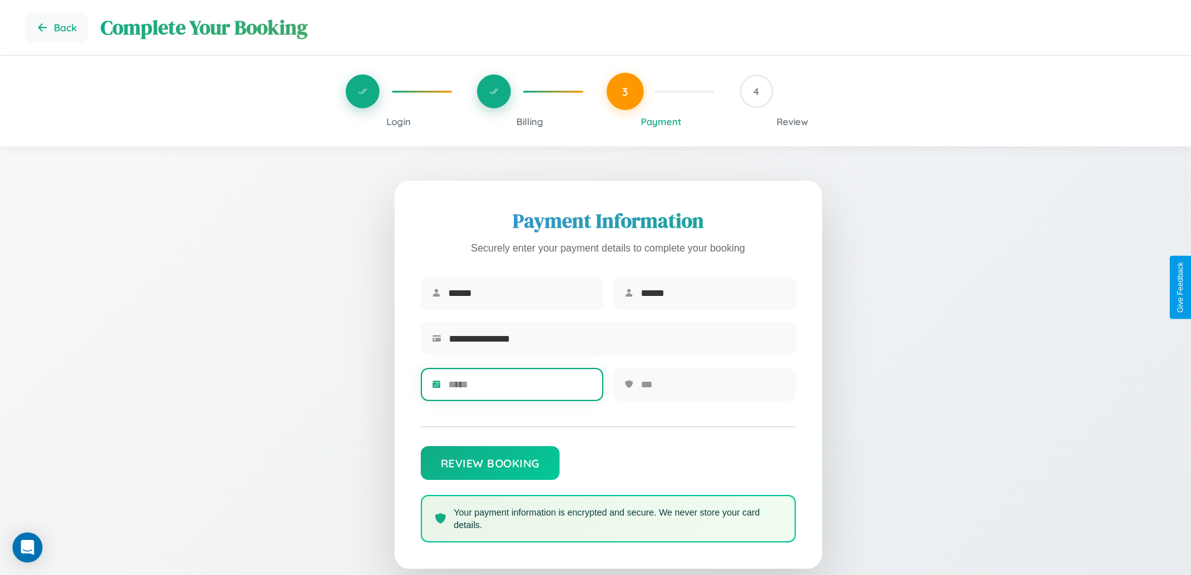
click at [520, 388] on input "text" at bounding box center [520, 384] width 144 height 31
type input "*****"
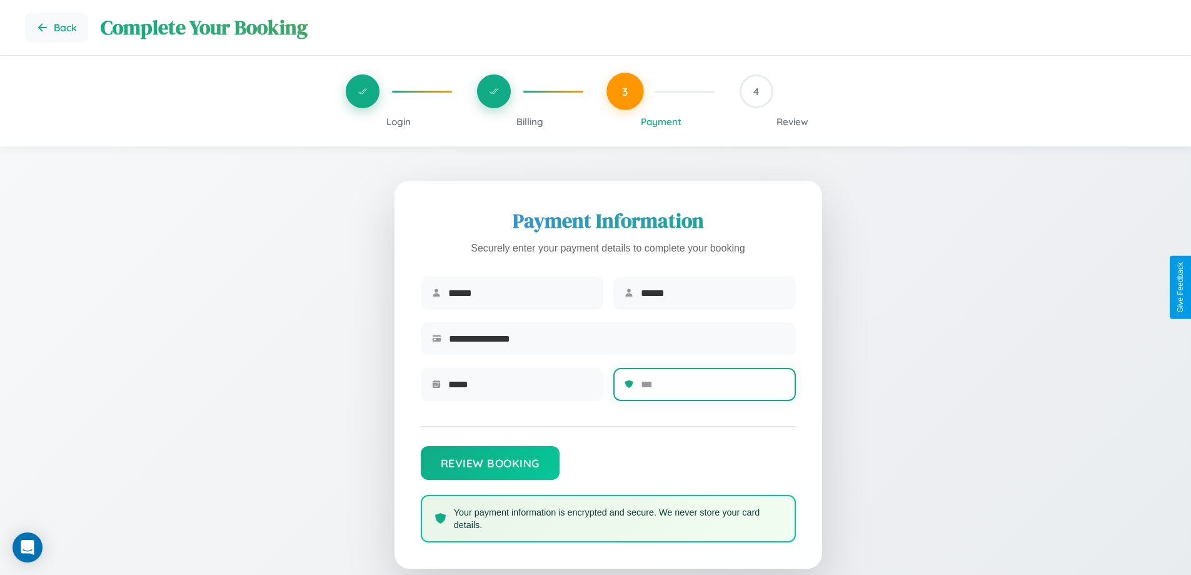
click at [712, 388] on input "text" at bounding box center [713, 384] width 144 height 31
type input "***"
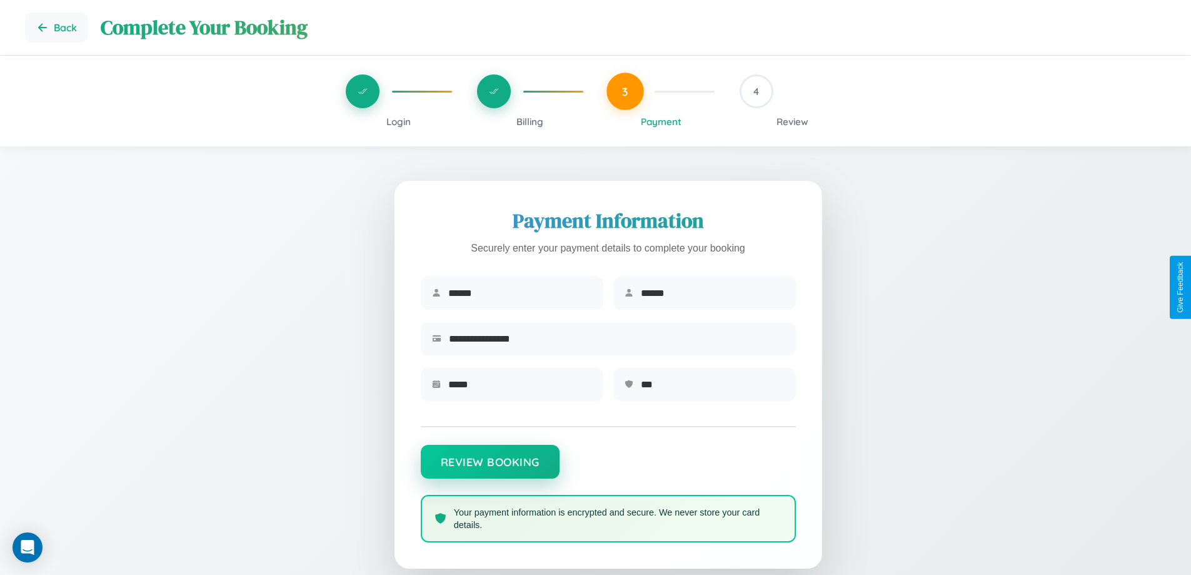
click at [490, 468] on button "Review Booking" at bounding box center [490, 462] width 139 height 34
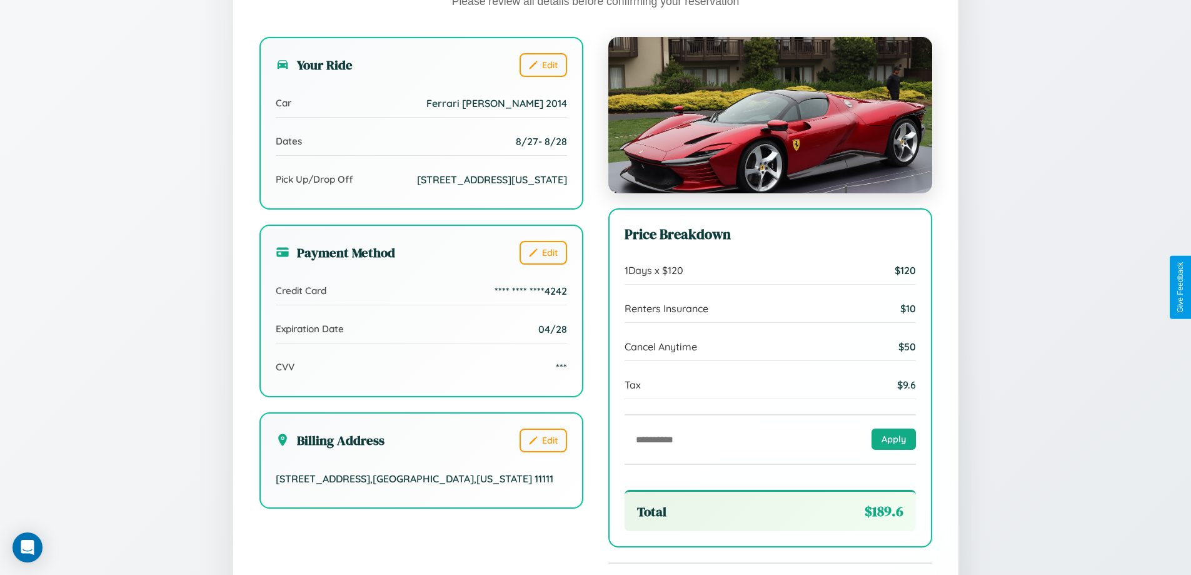
scroll to position [383, 0]
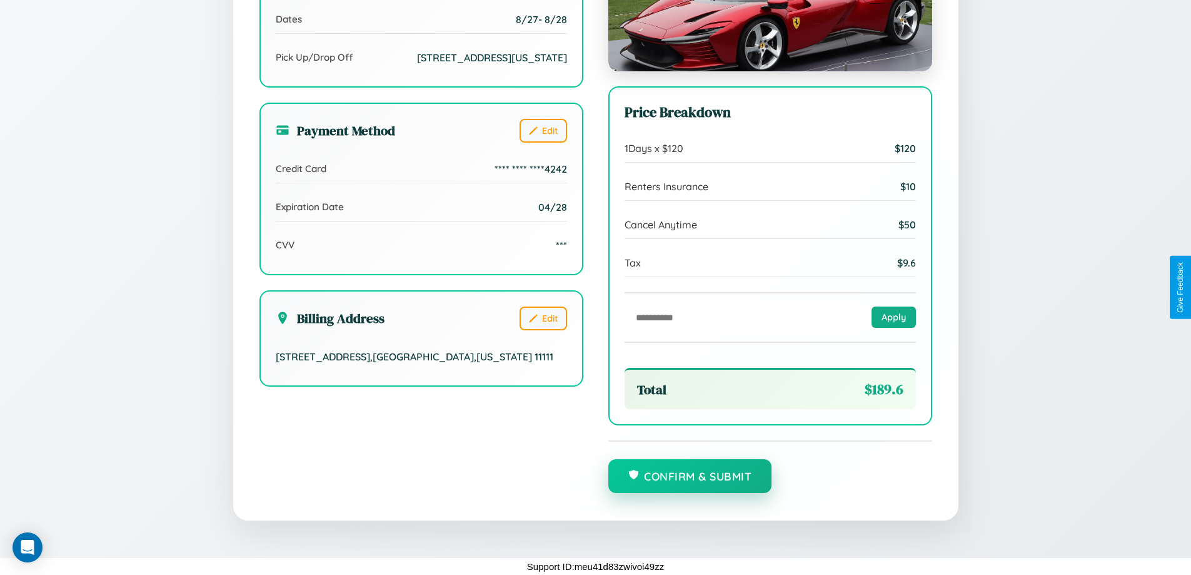
click at [690, 476] on button "Confirm & Submit" at bounding box center [690, 476] width 164 height 34
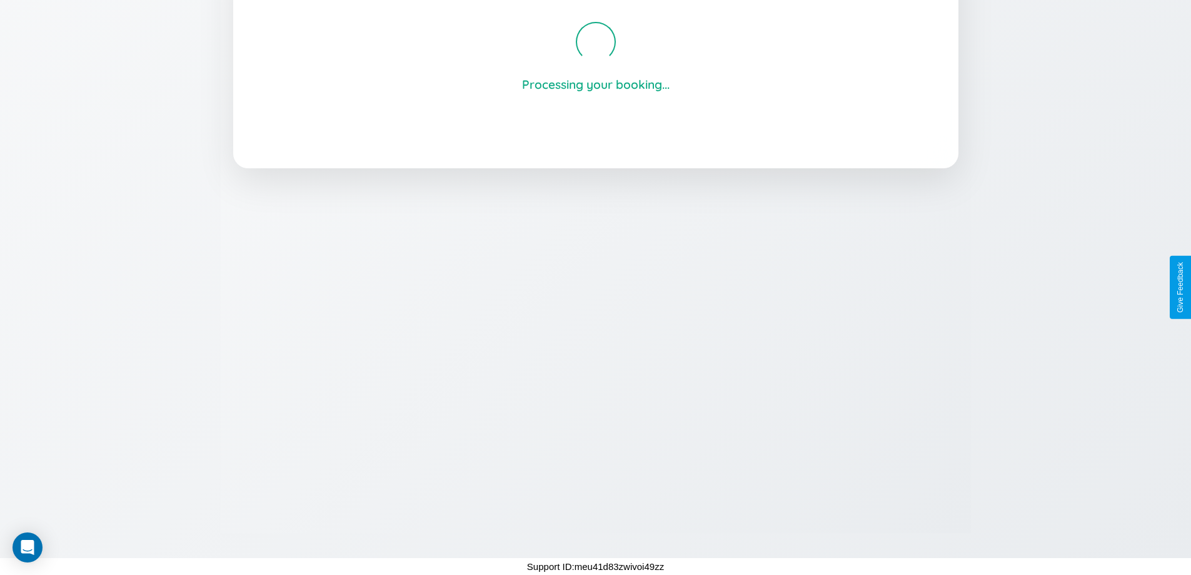
scroll to position [238, 0]
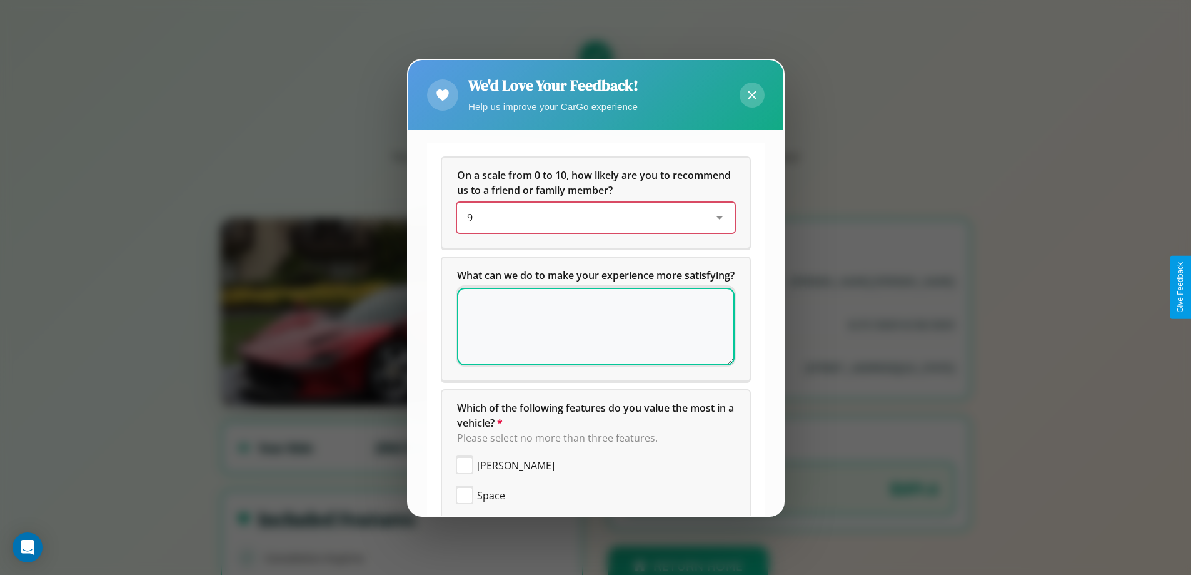
click at [591, 218] on div "9" at bounding box center [586, 217] width 238 height 15
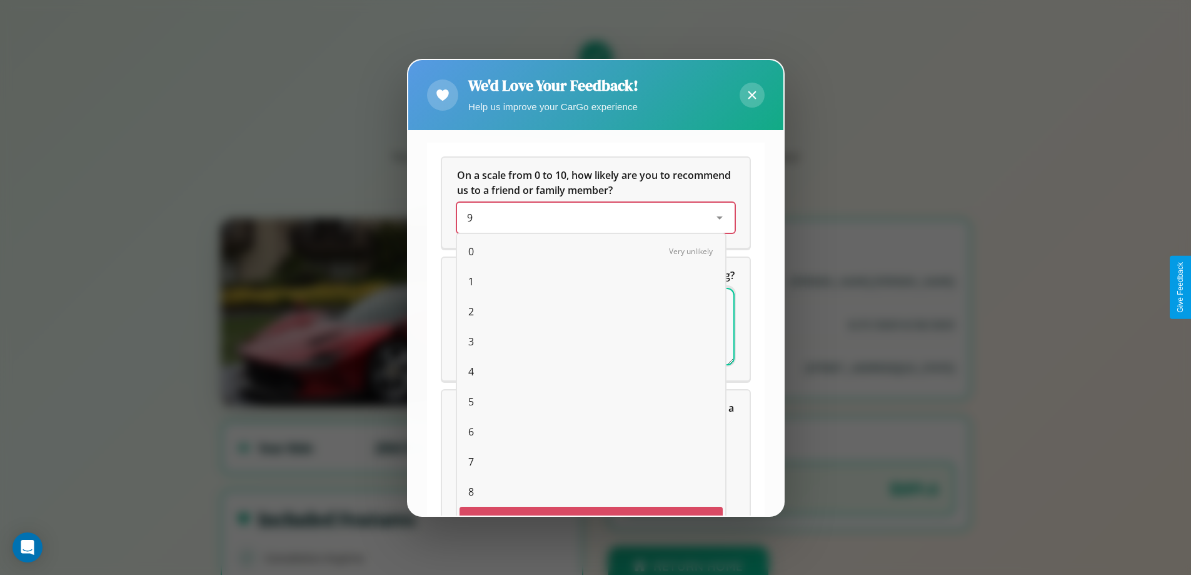
scroll to position [22, 51]
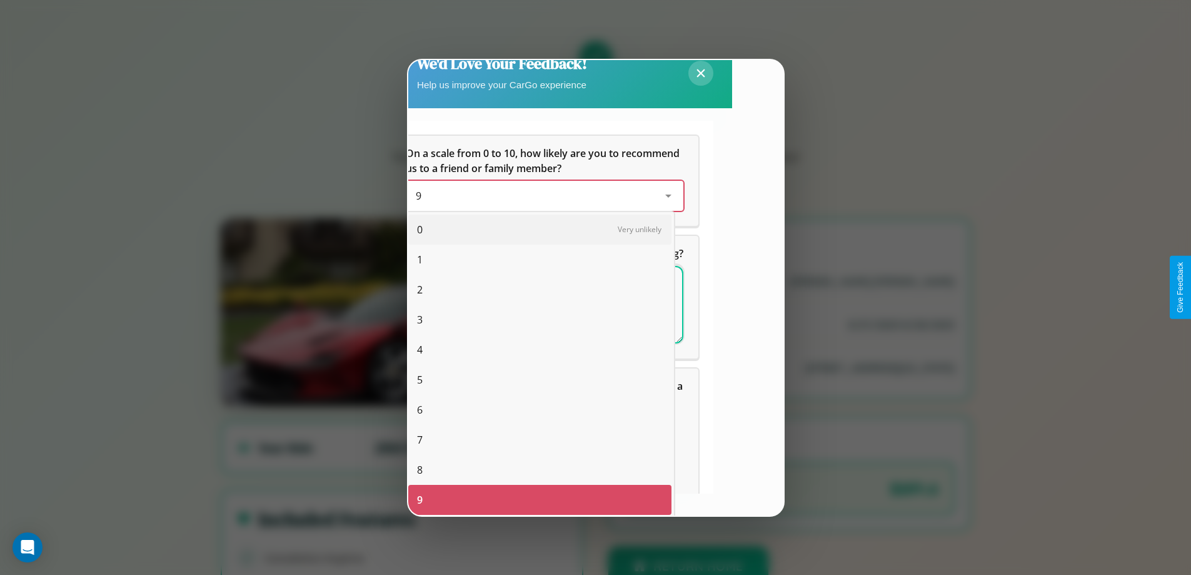
click at [419, 470] on span "8" at bounding box center [420, 469] width 6 height 15
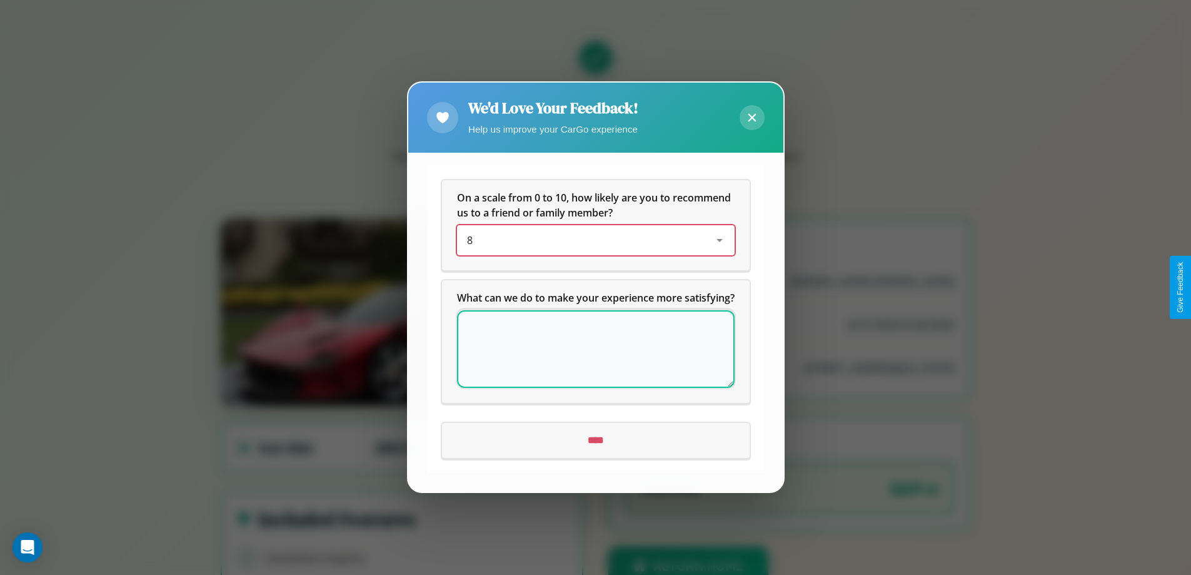
scroll to position [0, 0]
